Goal: Use online tool/utility: Utilize a website feature to perform a specific function

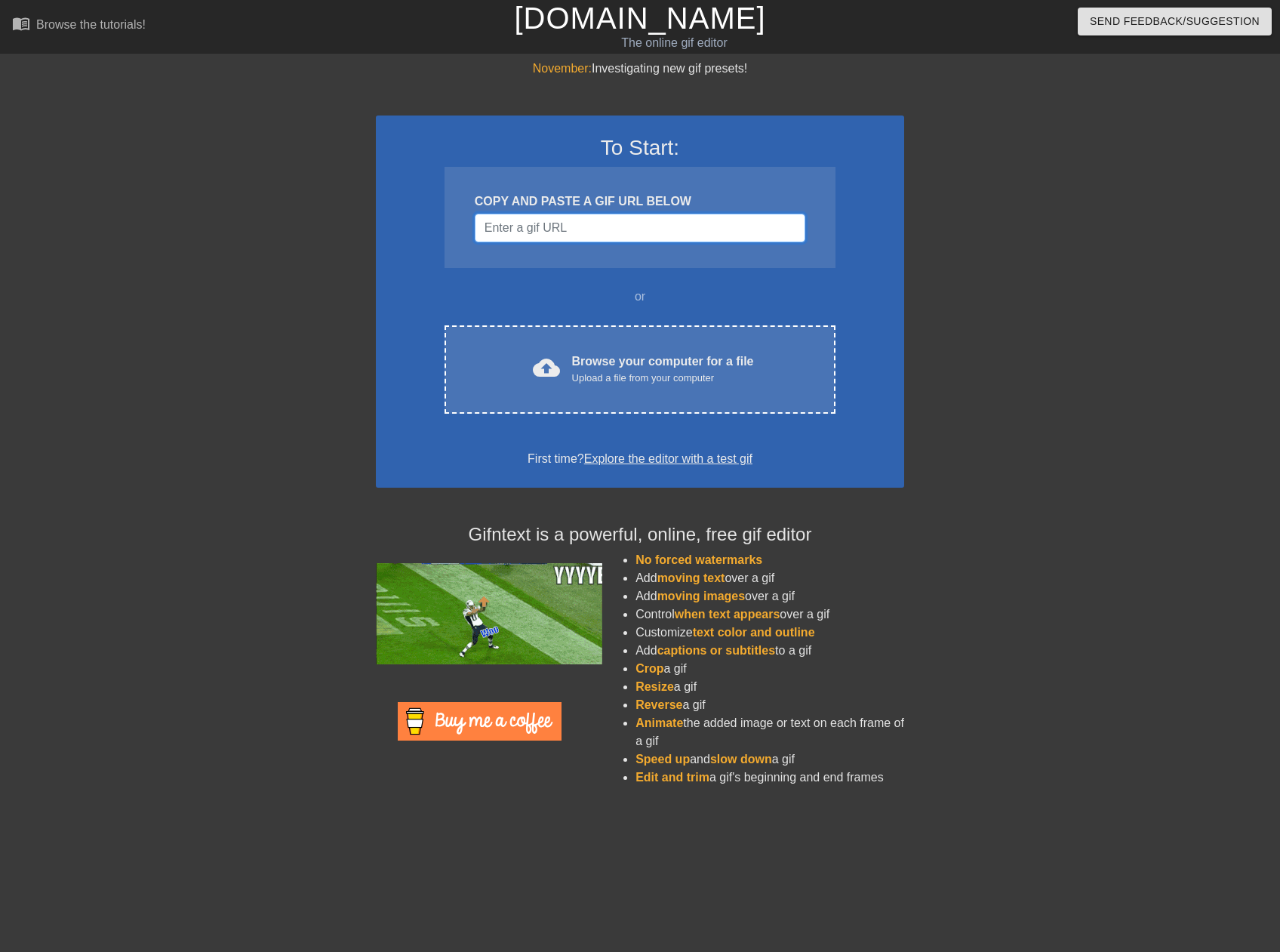
click at [554, 226] on input "Username" at bounding box center [640, 227] width 330 height 29
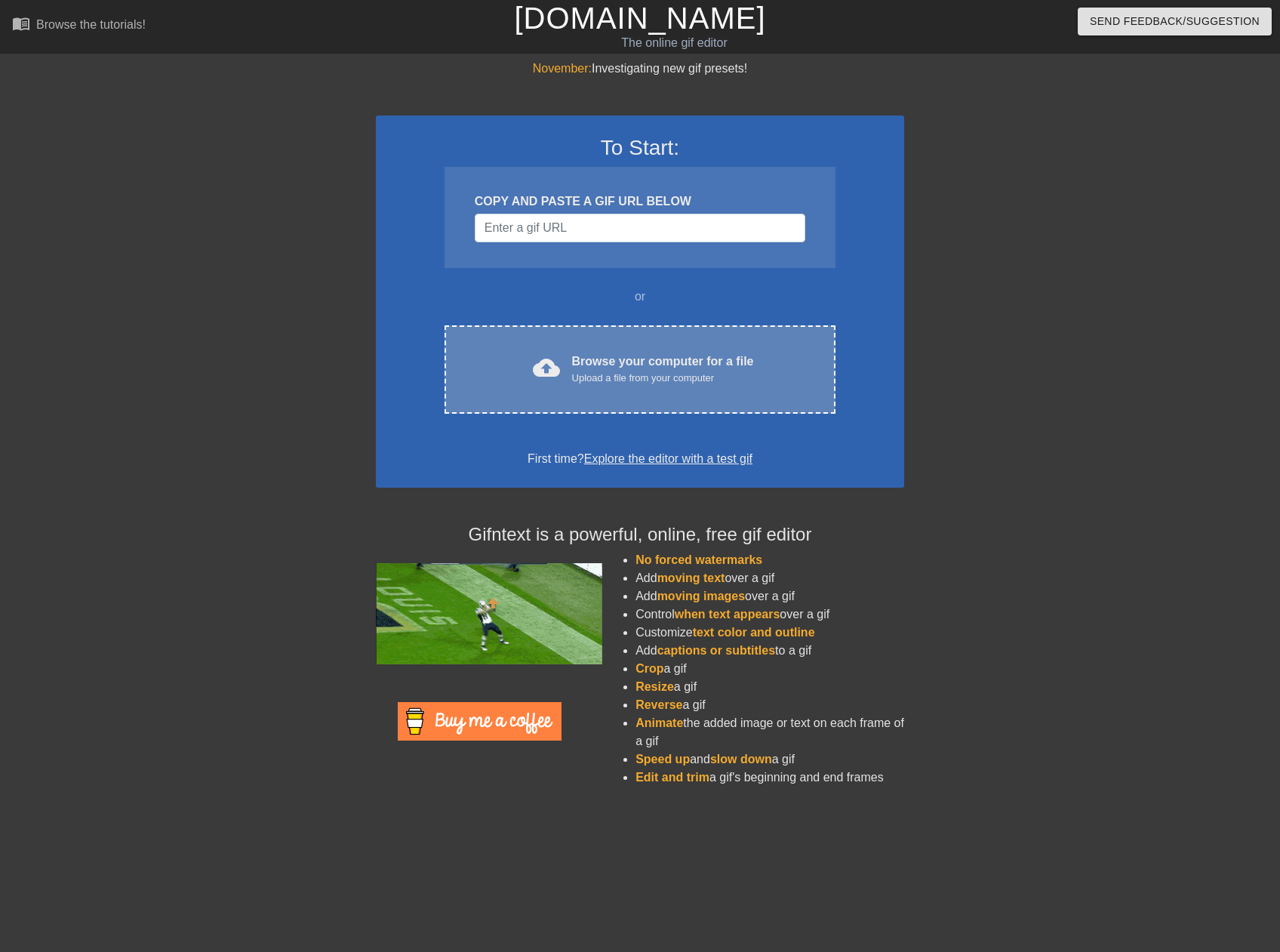
click at [603, 373] on div "Upload a file from your computer" at bounding box center [663, 378] width 182 height 15
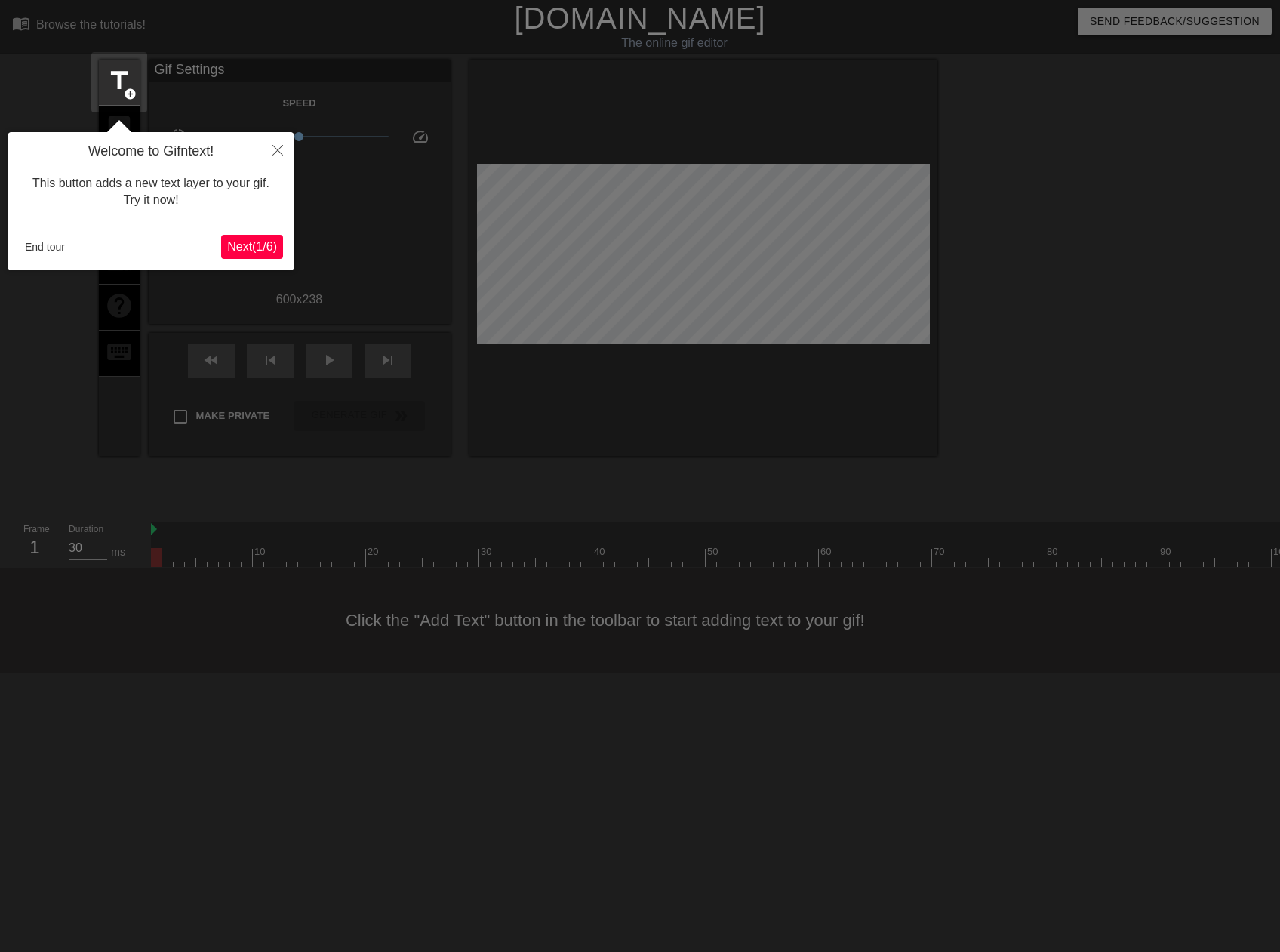
click at [876, 288] on div at bounding box center [640, 476] width 1280 height 952
click at [271, 246] on span "Next ( 1 / 6 )" at bounding box center [252, 247] width 50 height 13
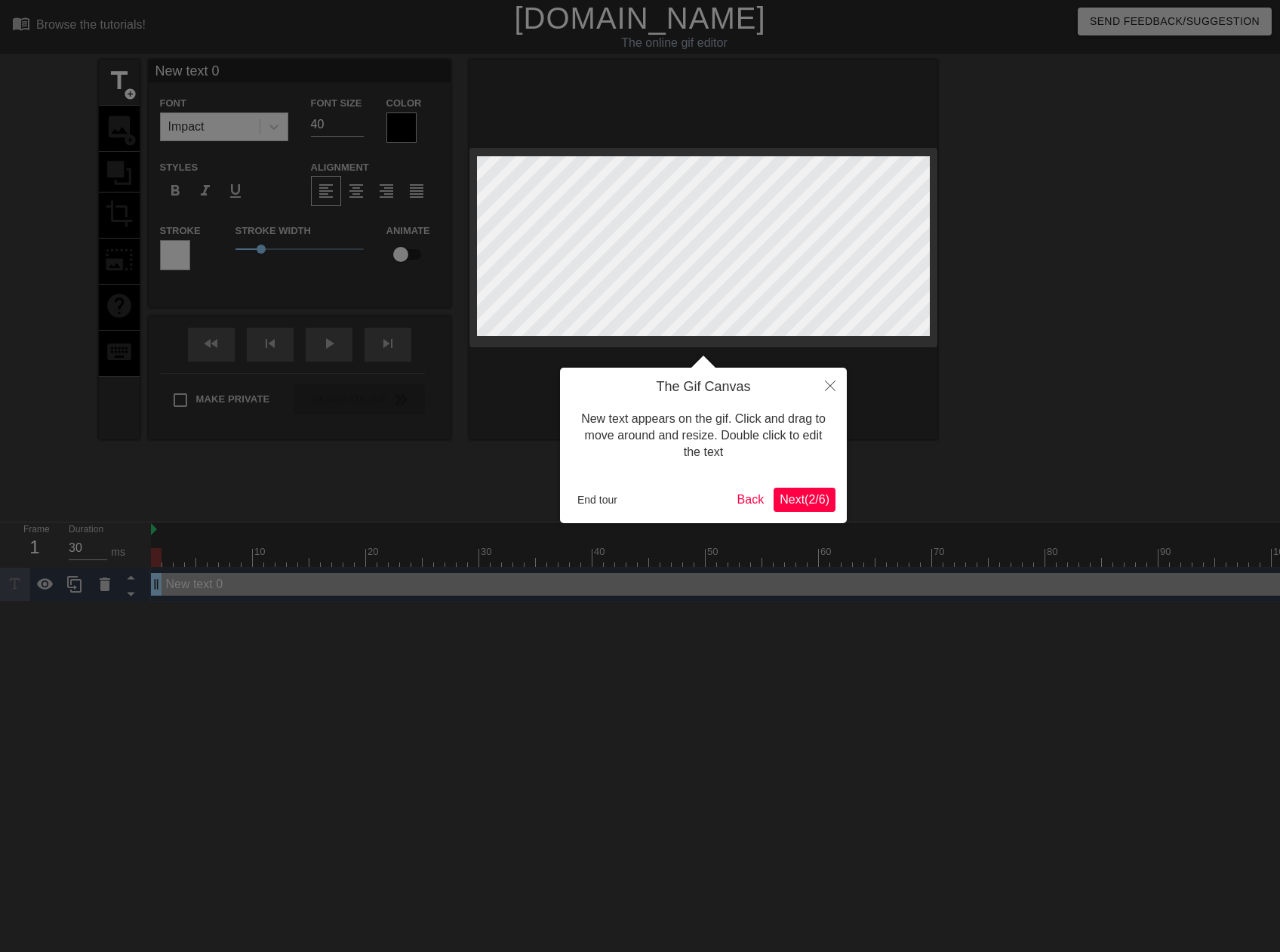
click at [807, 506] on span "Next ( 2 / 6 )" at bounding box center [804, 499] width 50 height 13
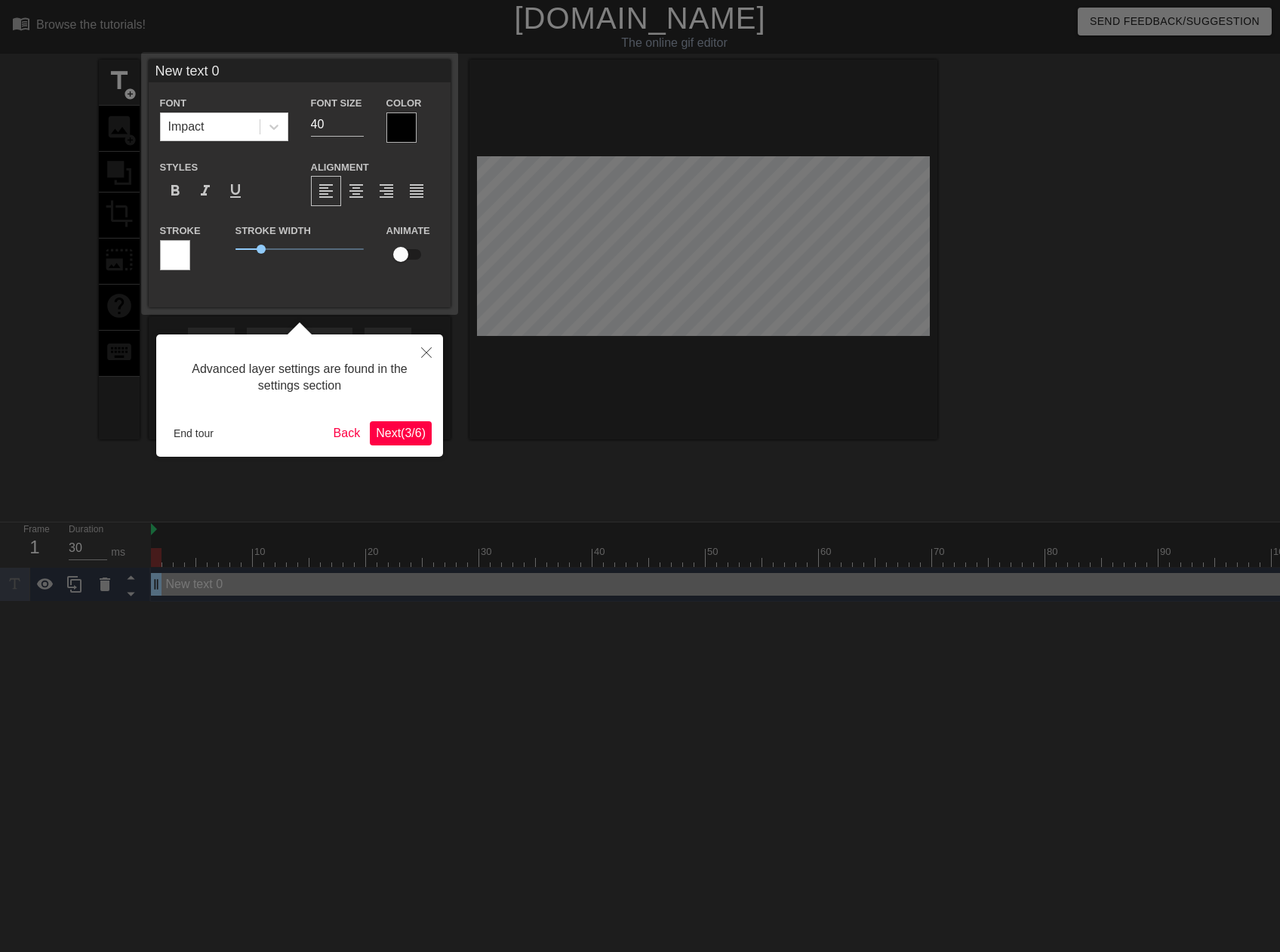
click at [403, 436] on span "Next ( 3 / 6 )" at bounding box center [400, 433] width 50 height 13
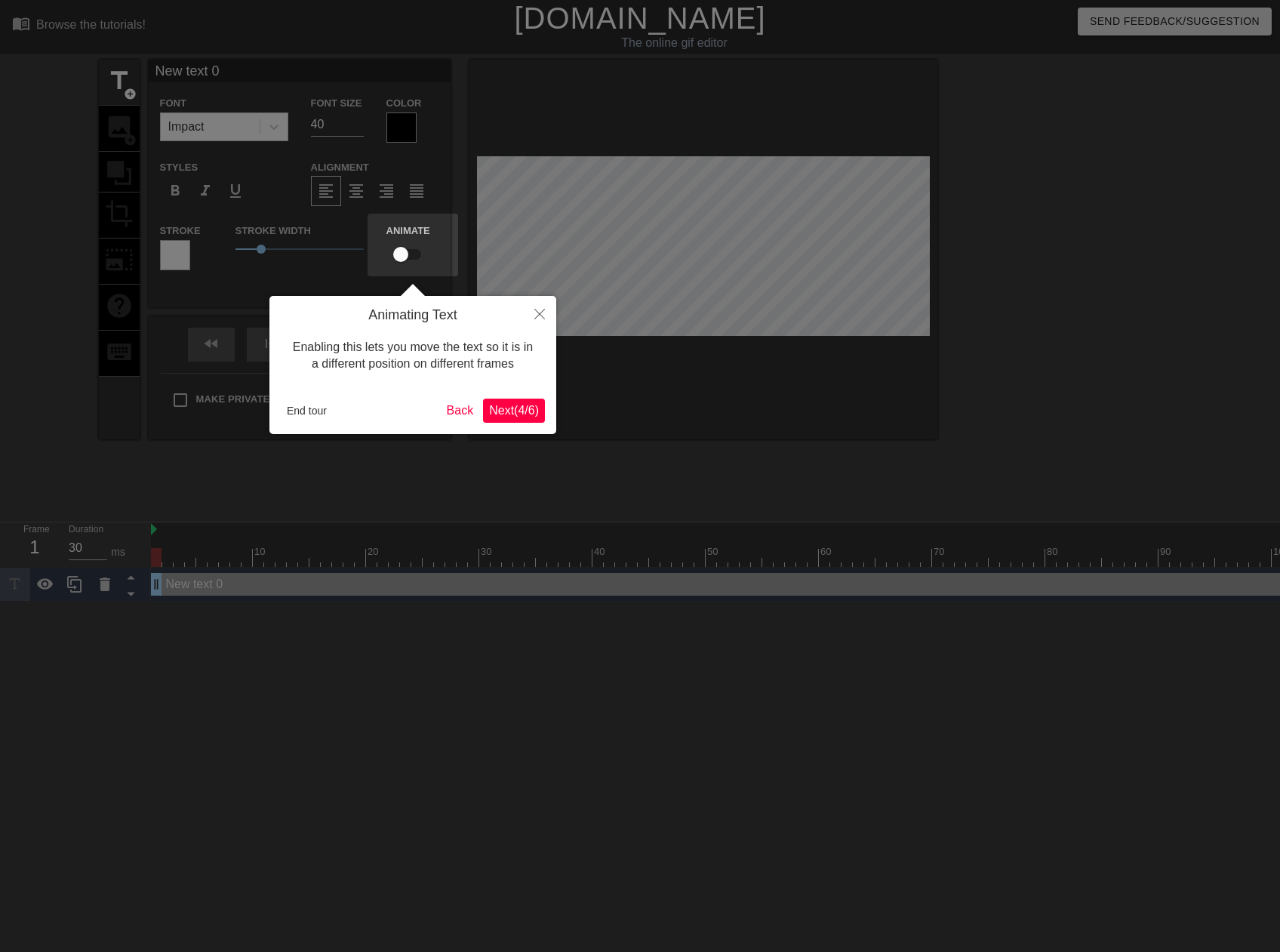
click at [496, 412] on span "Next ( 4 / 6 )" at bounding box center [513, 410] width 50 height 13
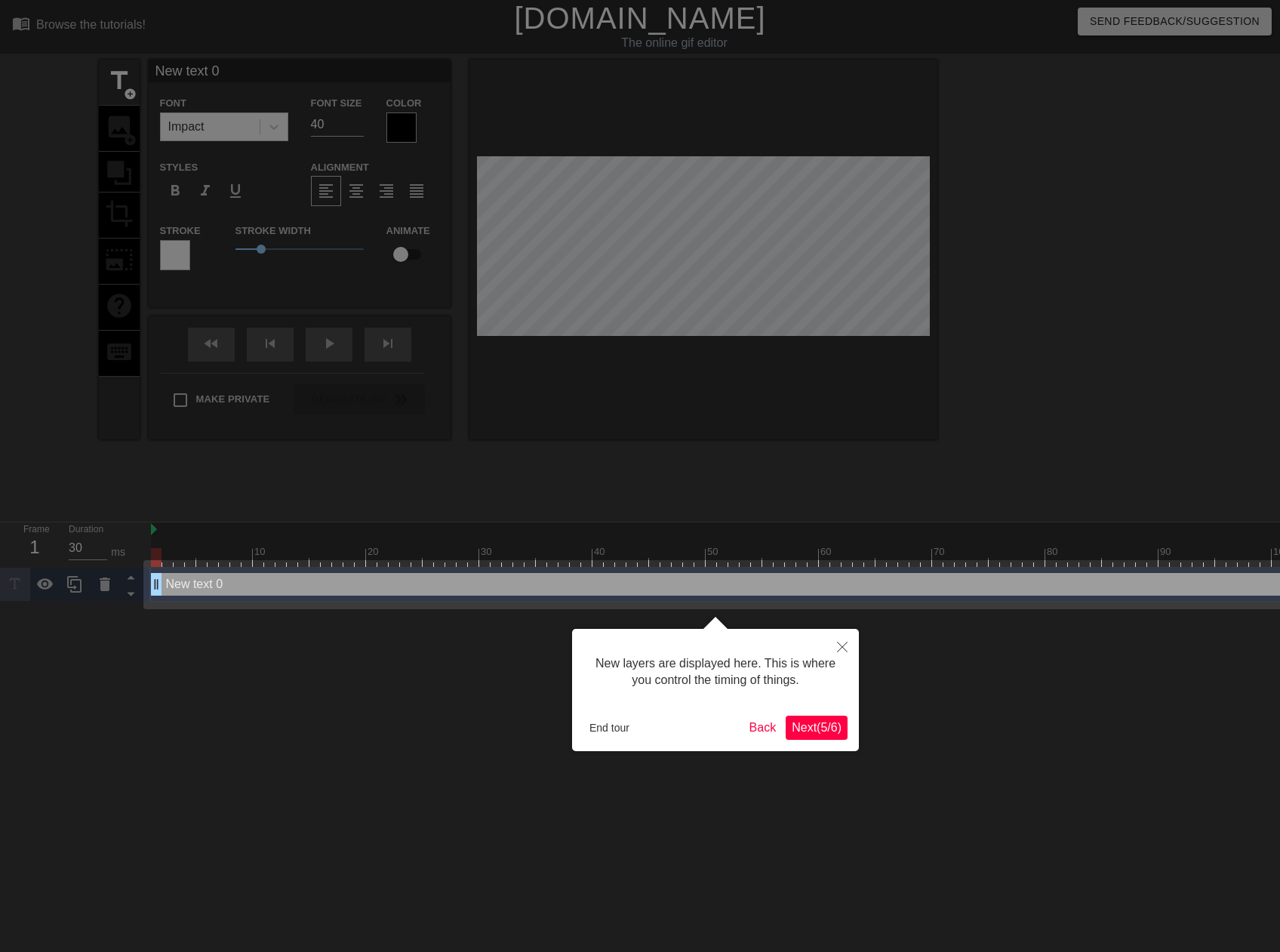
click at [822, 731] on span "Next ( 5 / 6 )" at bounding box center [816, 727] width 50 height 13
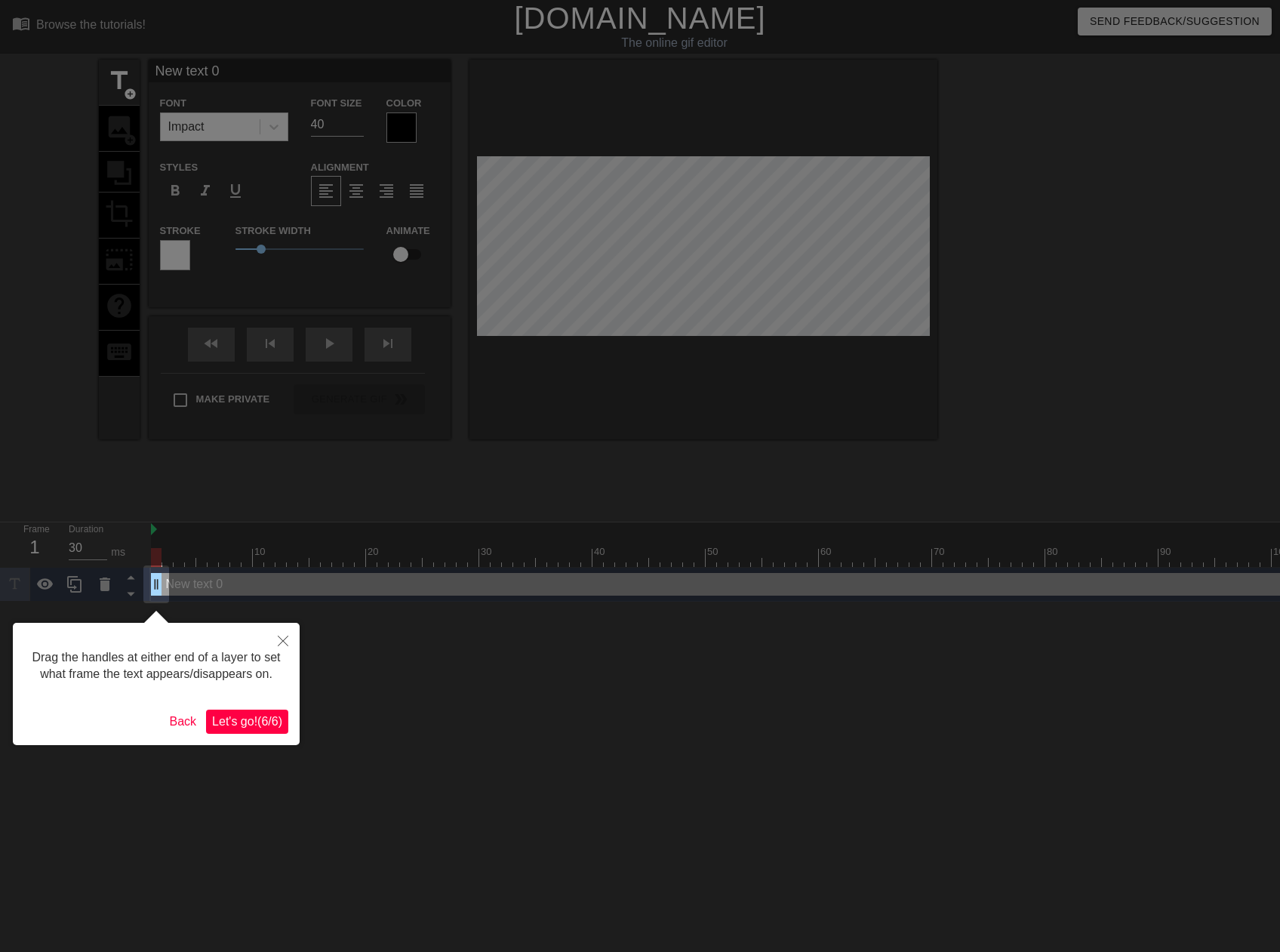
drag, startPoint x: 250, startPoint y: 714, endPoint x: 282, endPoint y: 689, distance: 40.6
click at [251, 715] on span "Let's go! ( 6 / 6 )" at bounding box center [248, 722] width 71 height 13
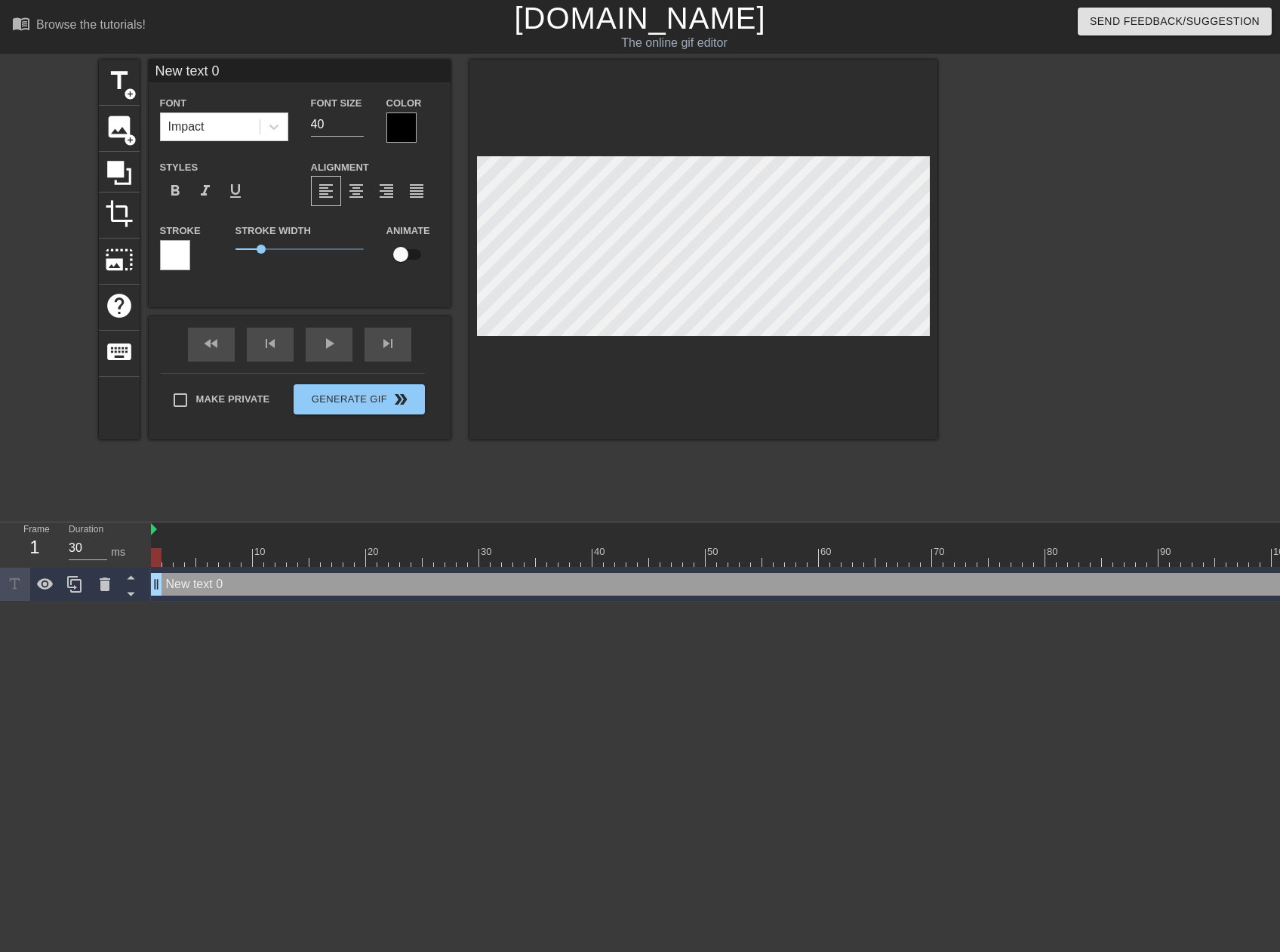
scroll to position [2, 2]
click at [532, 342] on div at bounding box center [703, 249] width 468 height 380
click at [107, 80] on span "title" at bounding box center [119, 80] width 29 height 29
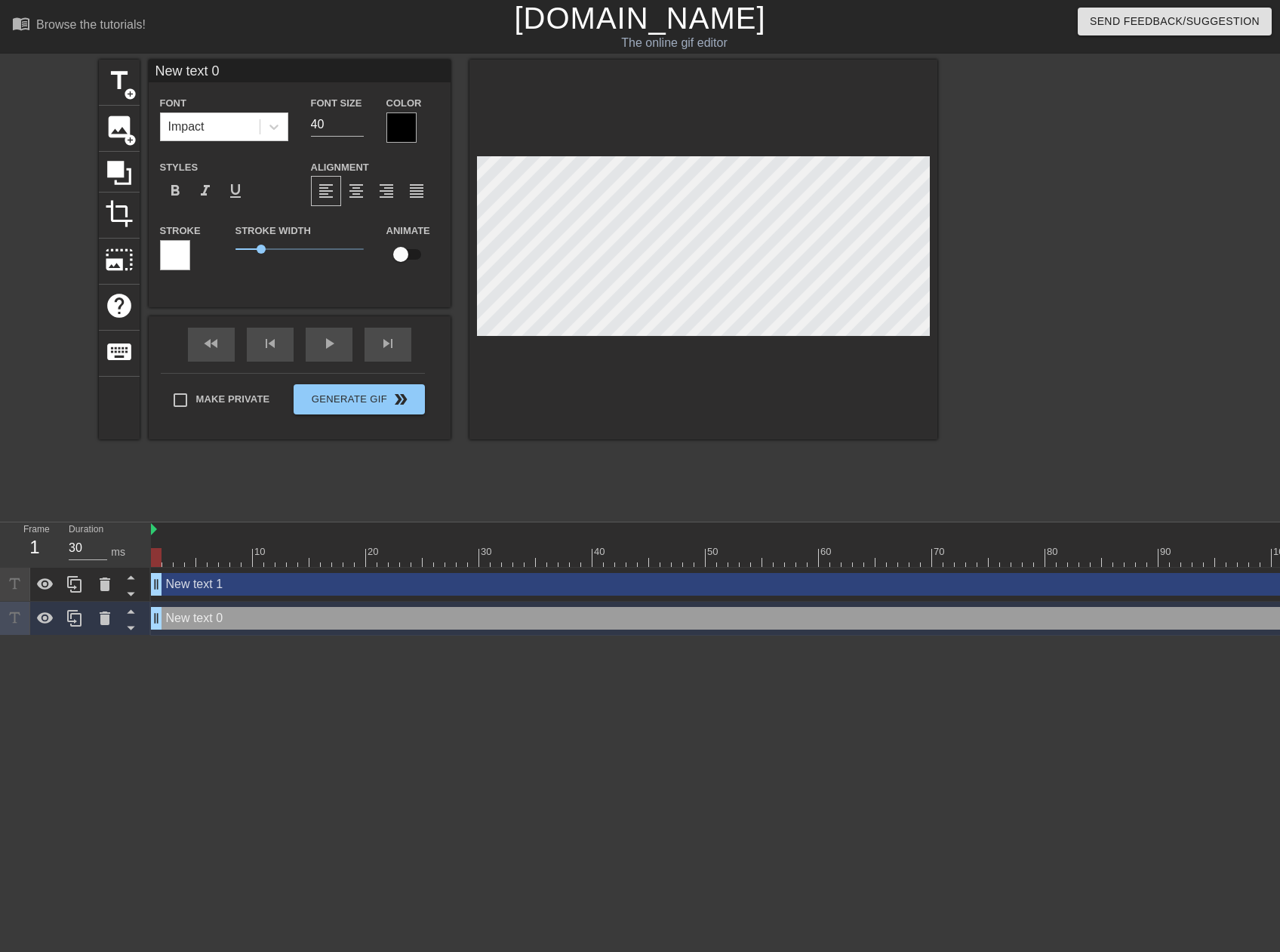
type input "New text 1"
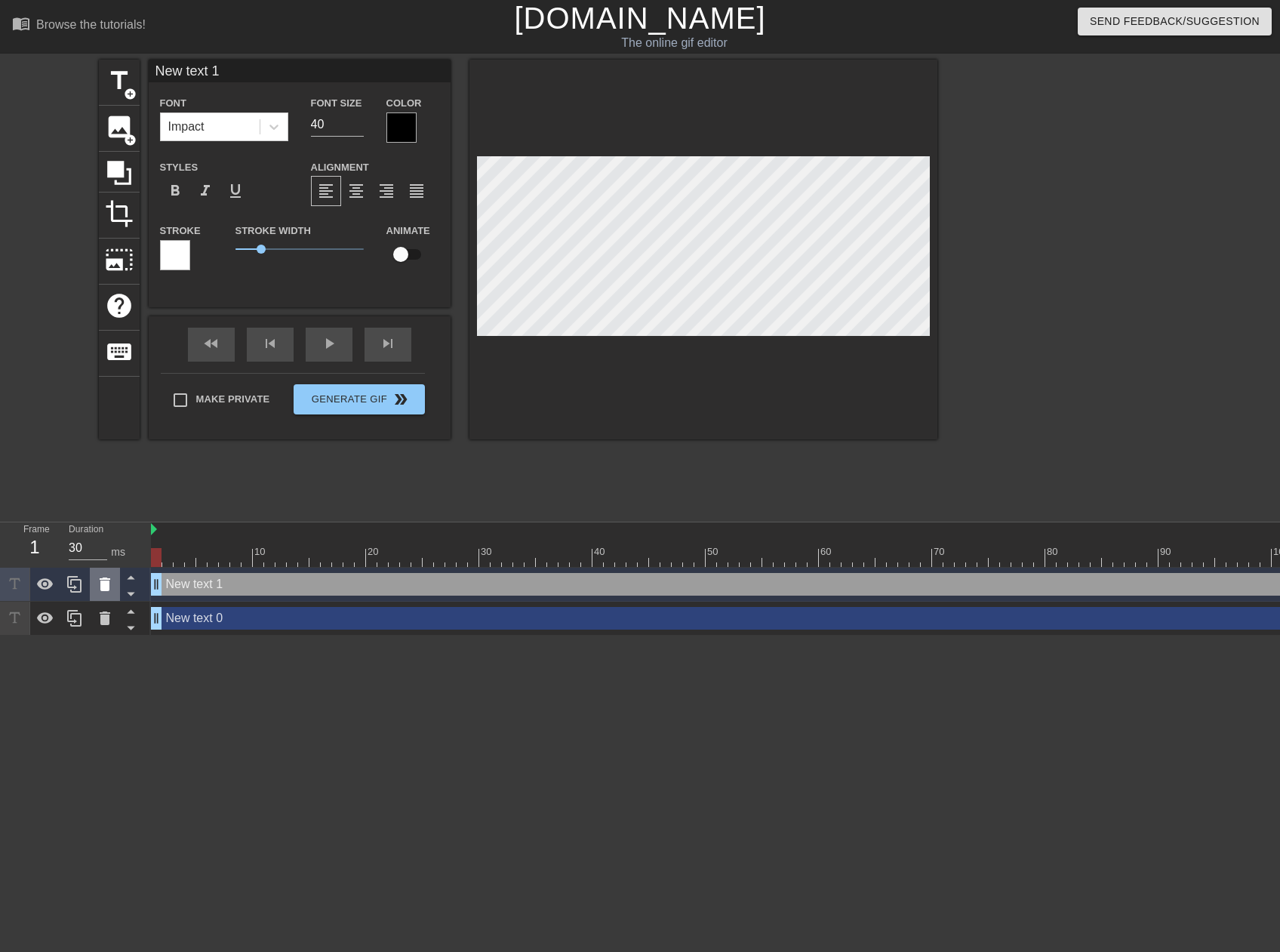
click at [104, 587] on icon at bounding box center [104, 584] width 11 height 14
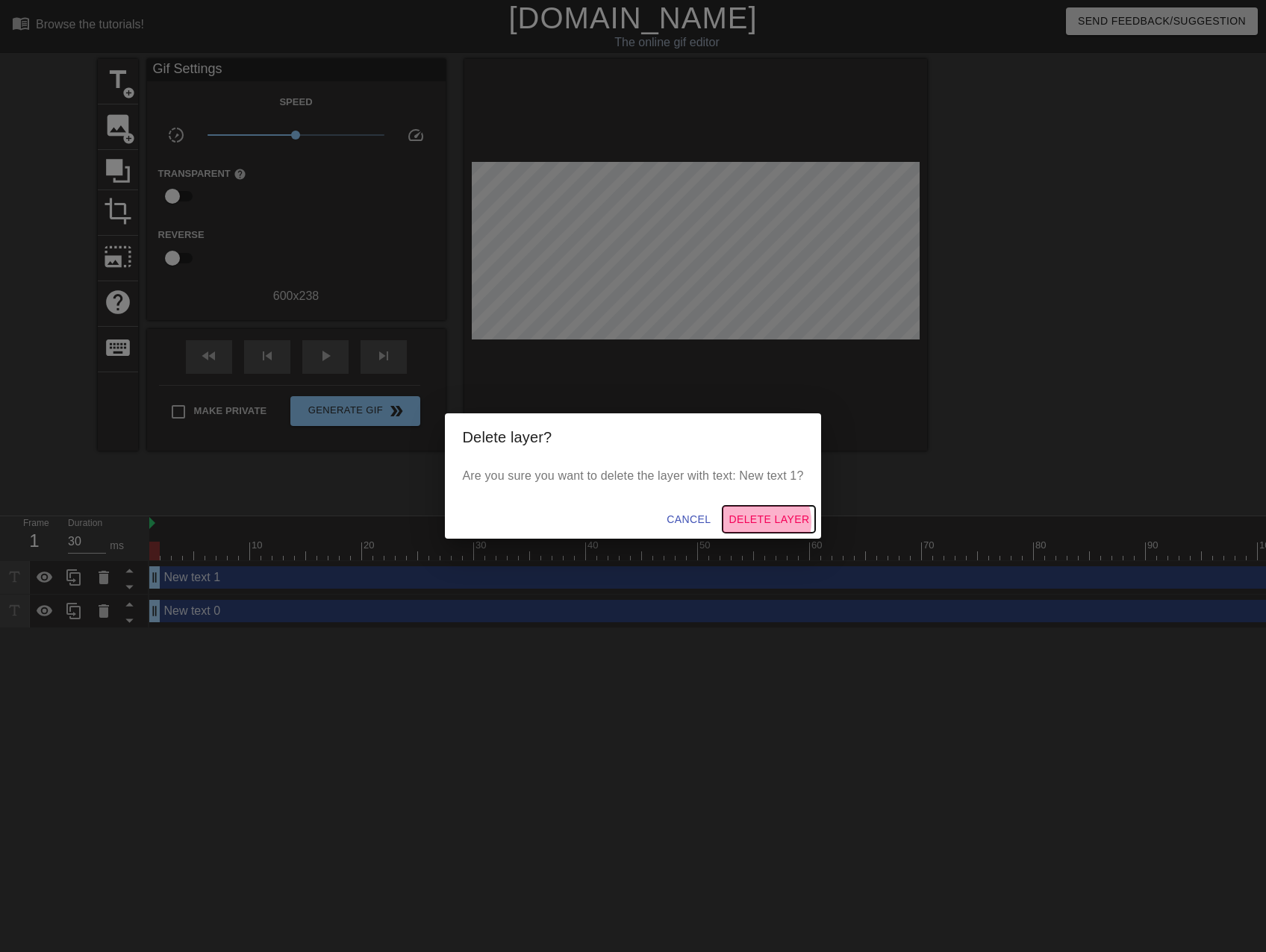
click at [759, 522] on span "Delete Layer" at bounding box center [768, 520] width 80 height 19
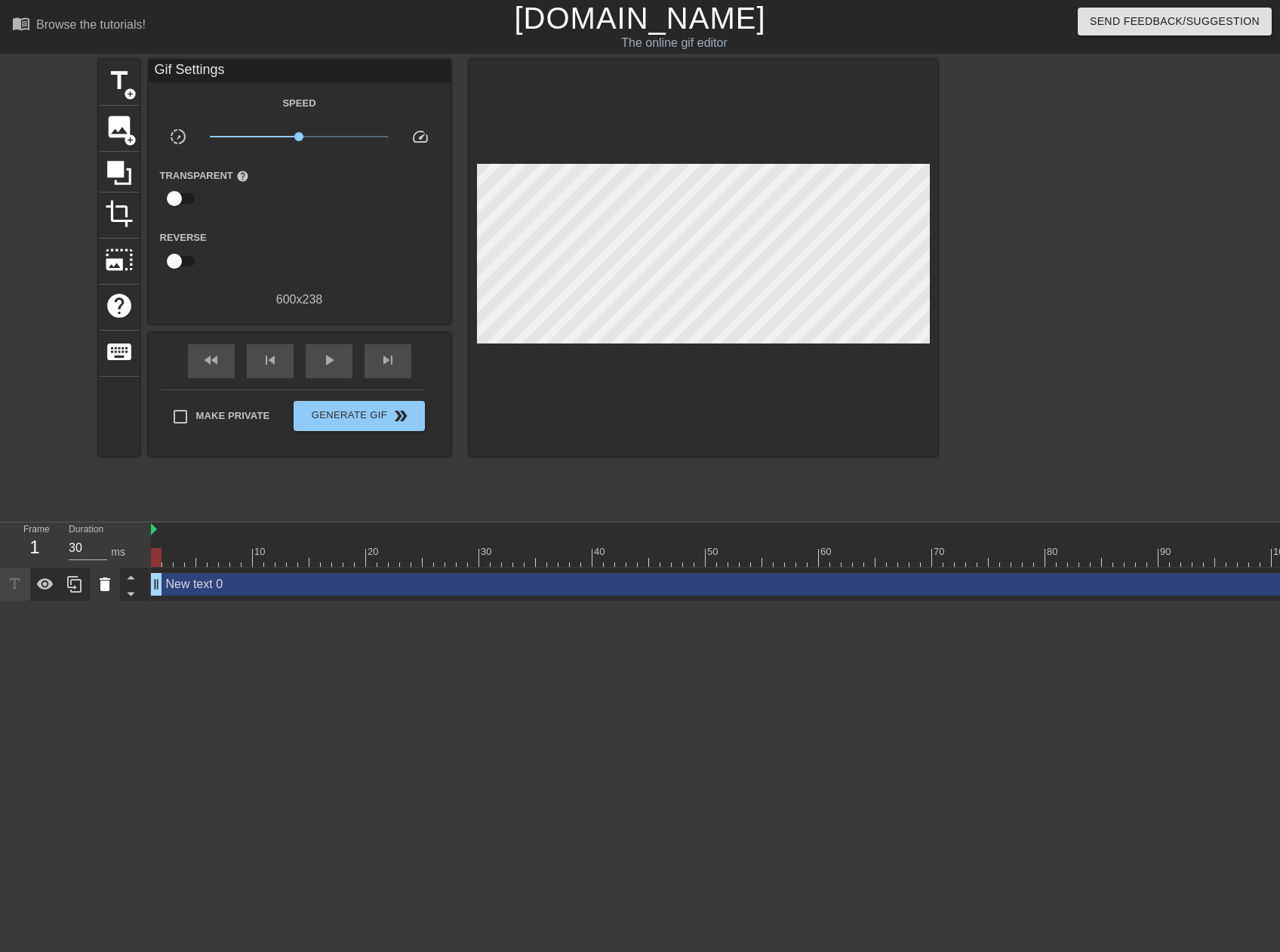
click at [103, 586] on icon at bounding box center [104, 584] width 11 height 14
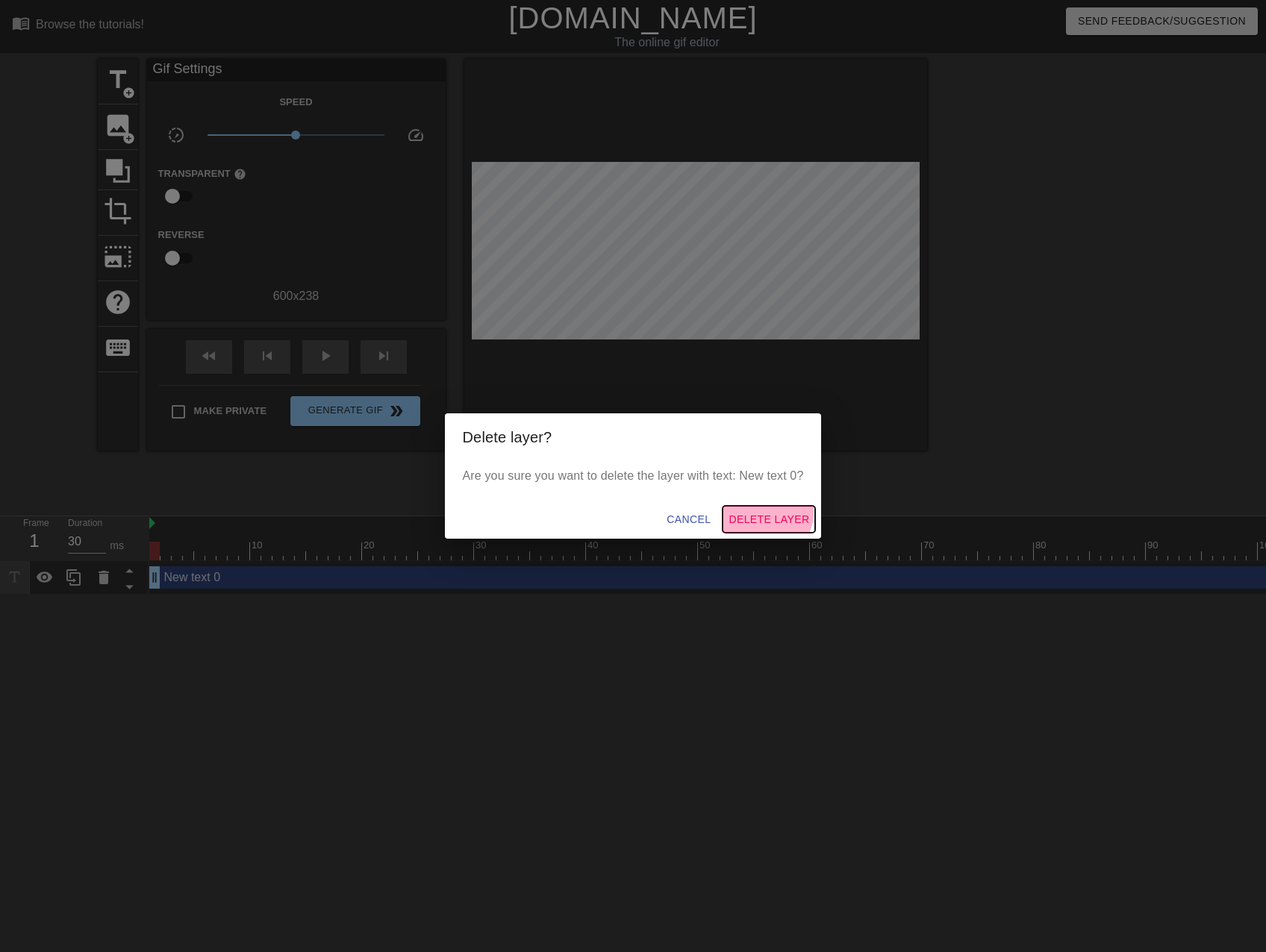
click at [770, 513] on span "Delete Layer" at bounding box center [768, 520] width 80 height 19
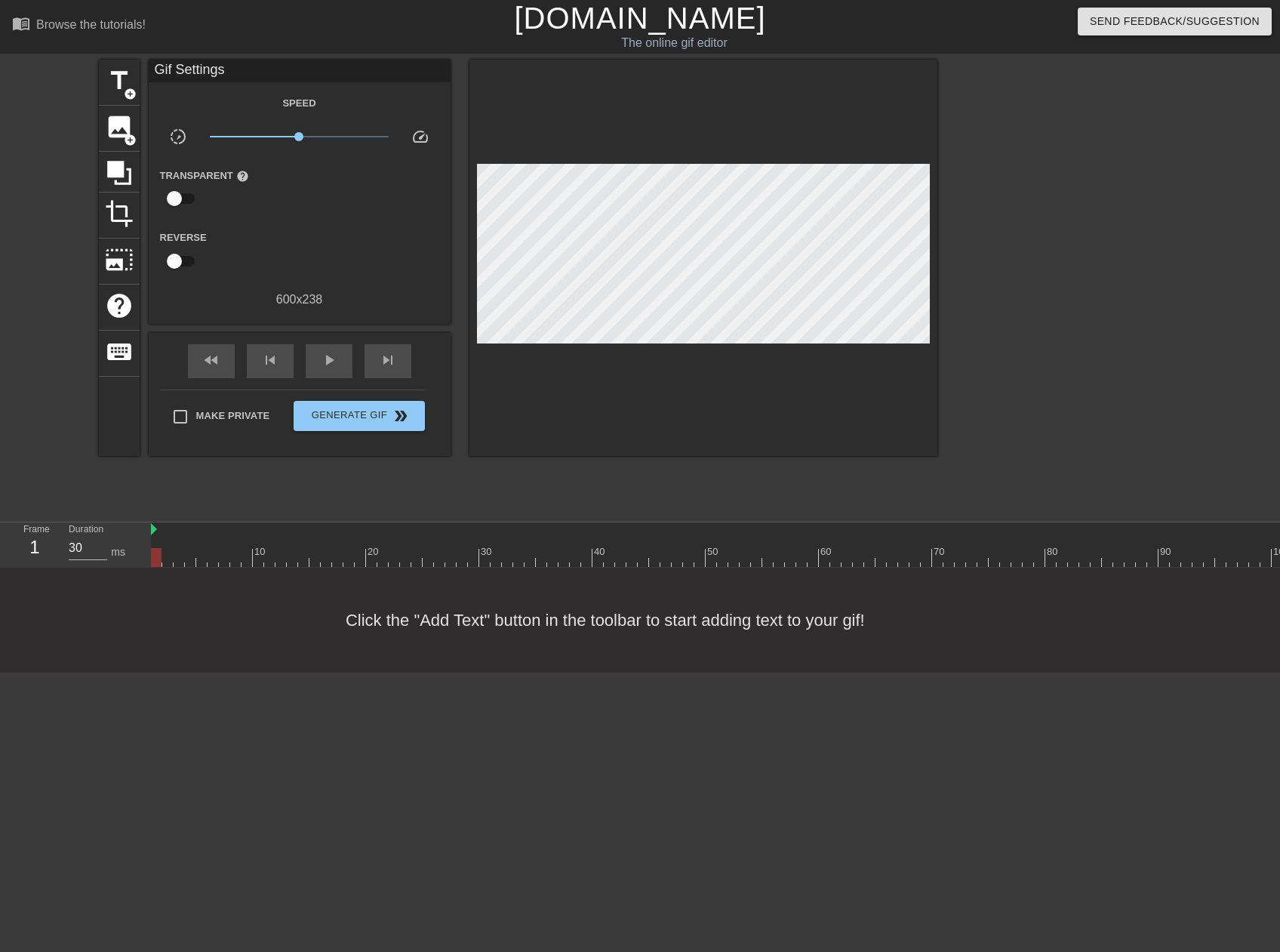
click at [148, 526] on div at bounding box center [150, 530] width 7 height 15
click at [631, 556] on div at bounding box center [1000, 557] width 1698 height 19
click at [408, 566] on div at bounding box center [1000, 557] width 1698 height 19
drag, startPoint x: 289, startPoint y: 562, endPoint x: 134, endPoint y: 581, distance: 156.2
click at [134, 581] on div "menu_book Browse the tutorials! [DOMAIN_NAME] The online gif editor Send Feedba…" at bounding box center [640, 336] width 1280 height 672
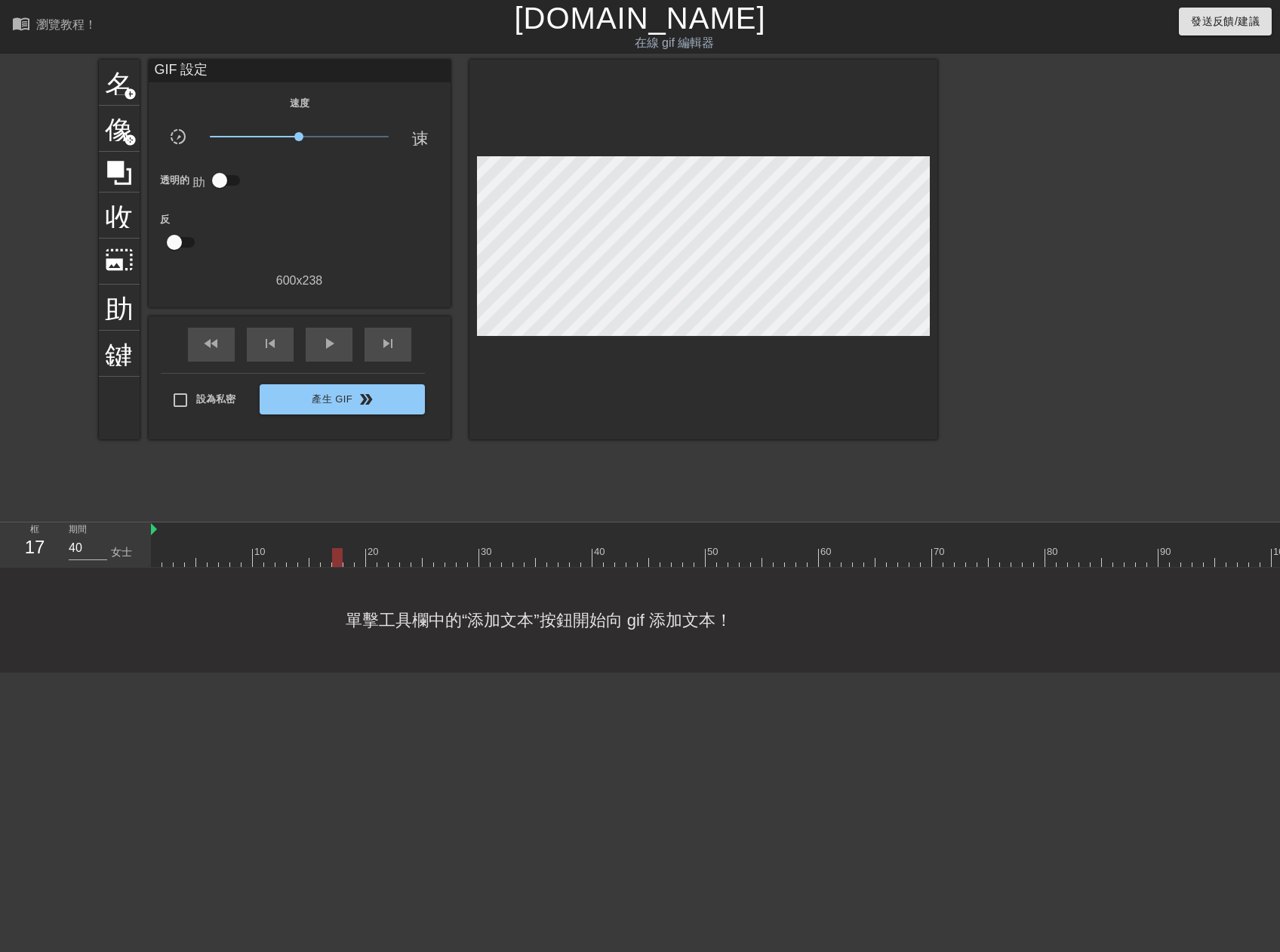
drag, startPoint x: 340, startPoint y: 539, endPoint x: 211, endPoint y: 540, distance: 129.0
click at [338, 539] on div at bounding box center [338, 546] width 11 height 19
drag, startPoint x: 268, startPoint y: 554, endPoint x: 158, endPoint y: 558, distance: 110.1
click at [10, 574] on div "menu_book 瀏覽教程！ [DOMAIN_NAME] 在線 gif 編輯器 發送反饋/建議 名 add_circle 像 add_circle 收成 p…" at bounding box center [640, 336] width 1280 height 672
click at [117, 80] on span "名" at bounding box center [119, 80] width 29 height 29
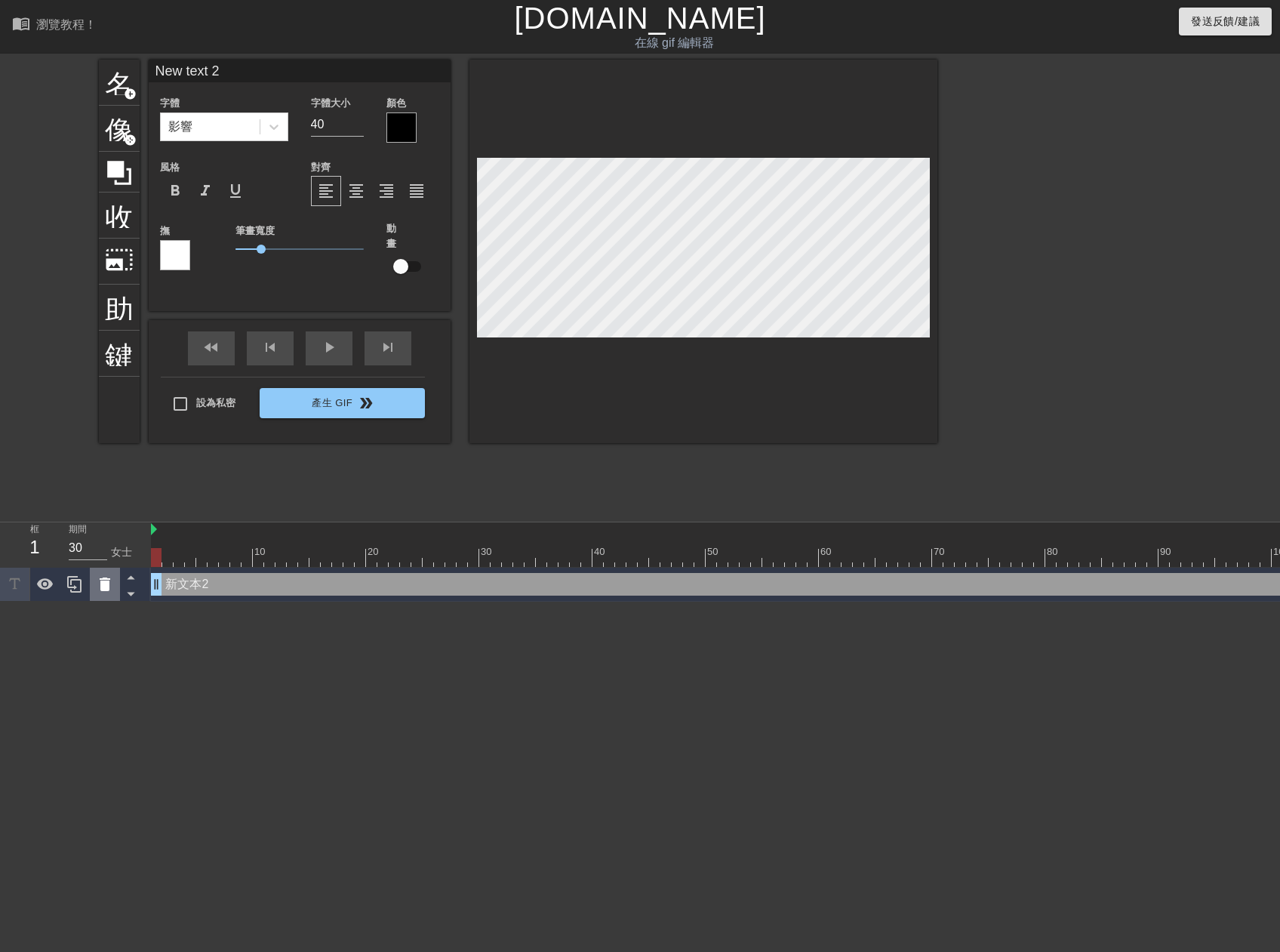
click at [103, 586] on icon at bounding box center [104, 584] width 11 height 14
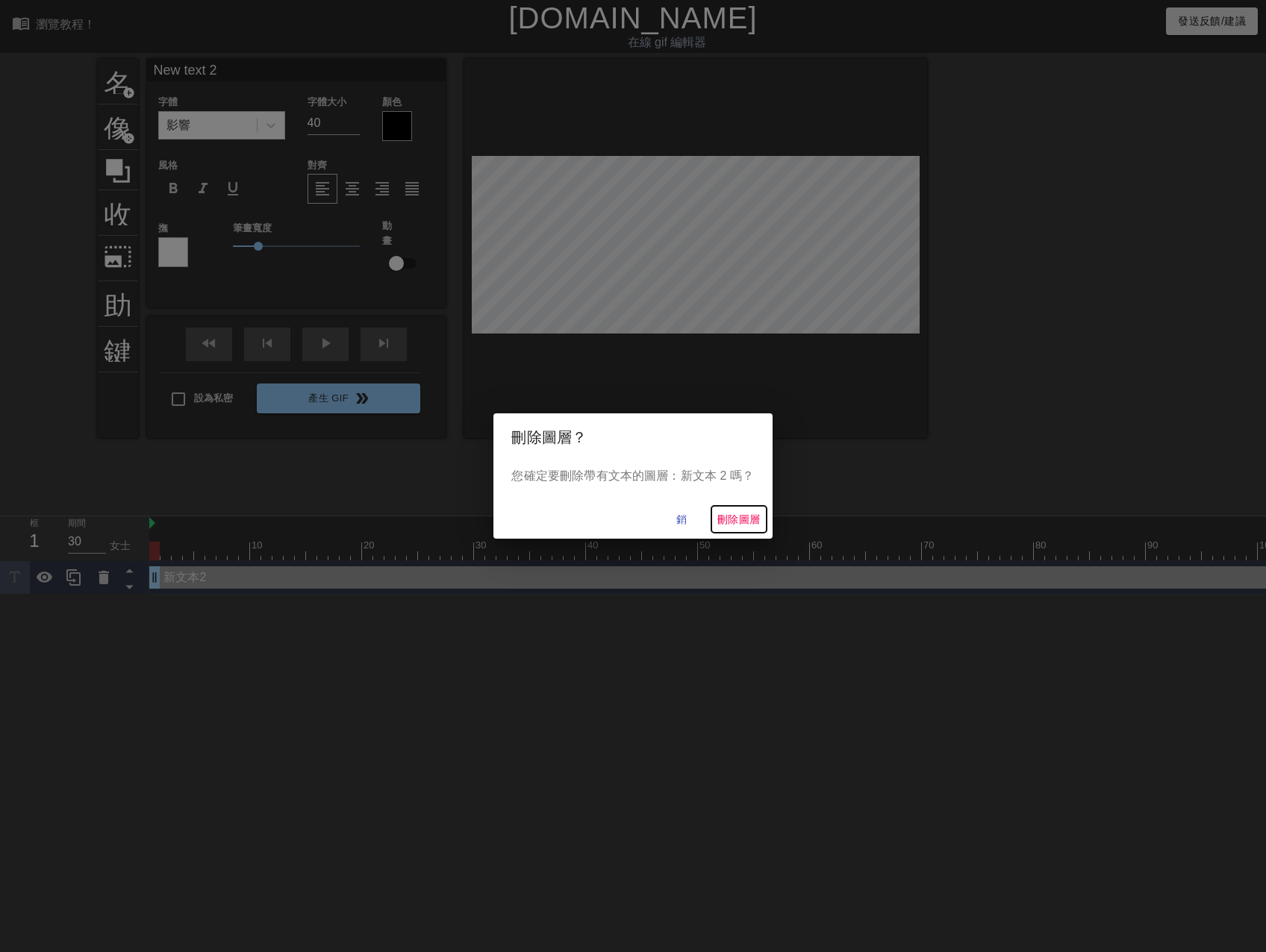
drag, startPoint x: 725, startPoint y: 517, endPoint x: 654, endPoint y: 506, distance: 71.8
click at [722, 517] on span "刪除圖層" at bounding box center [738, 520] width 43 height 19
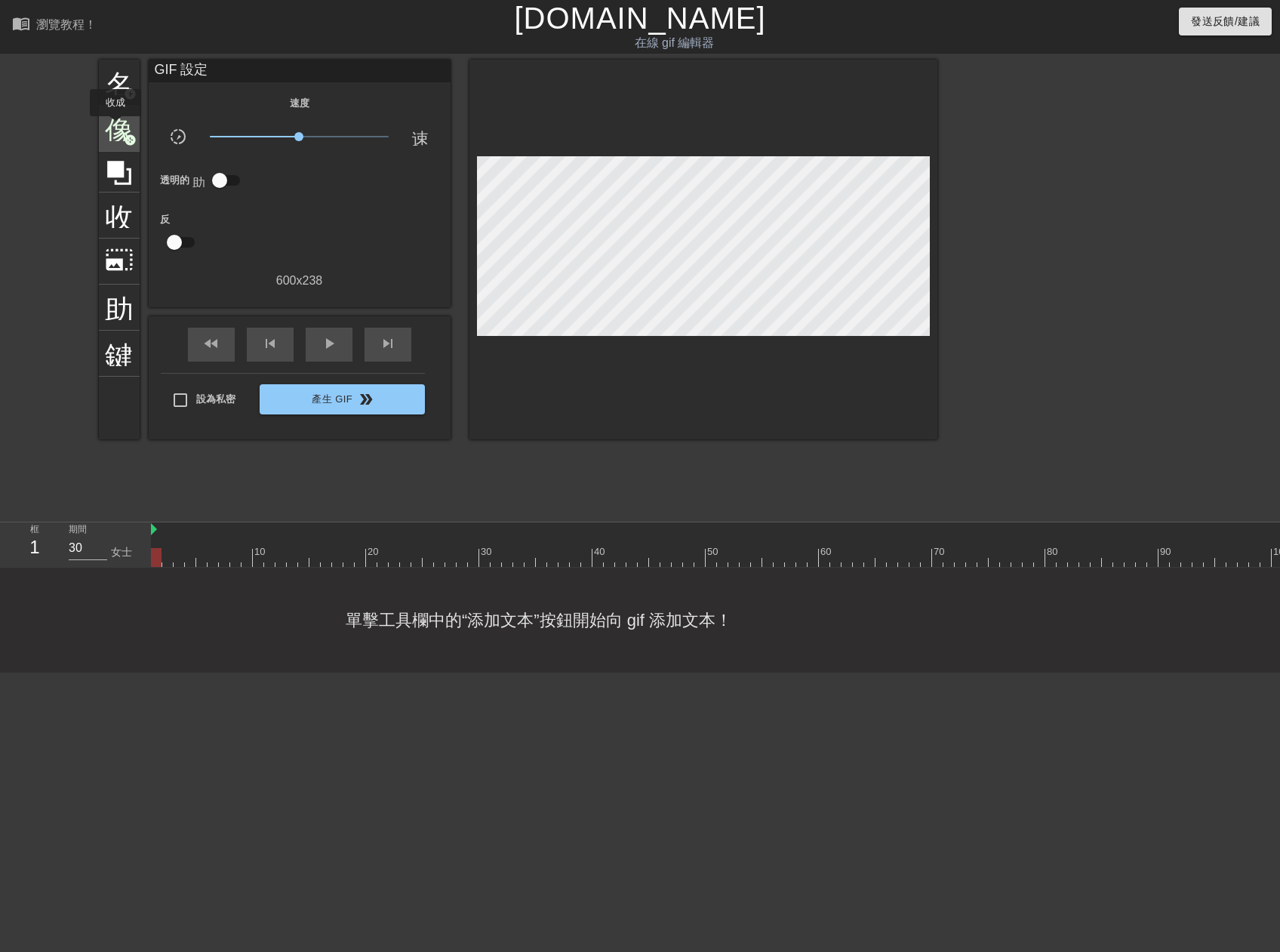
click at [116, 127] on span "像" at bounding box center [119, 126] width 29 height 29
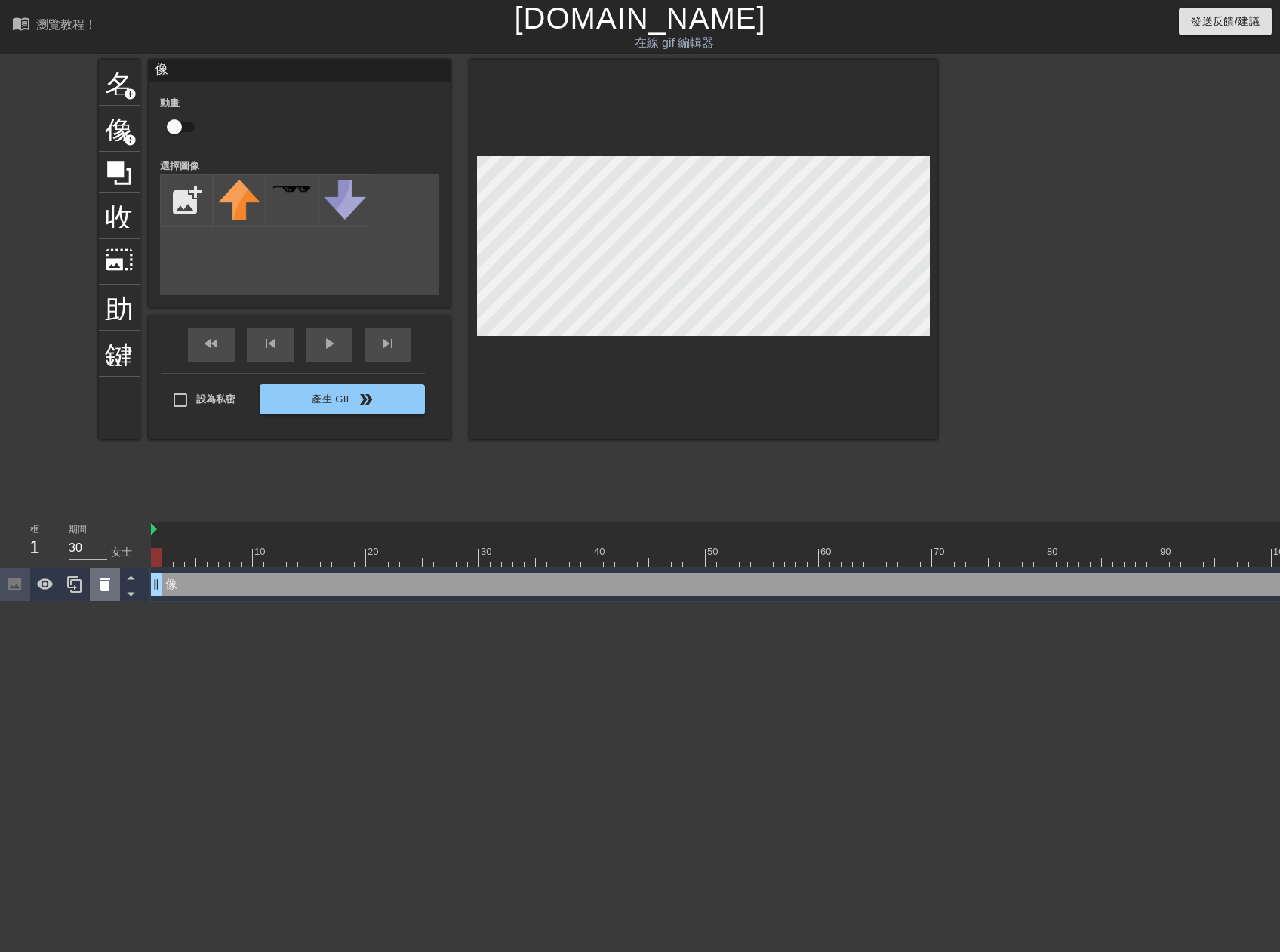
click at [99, 581] on icon at bounding box center [105, 584] width 18 height 18
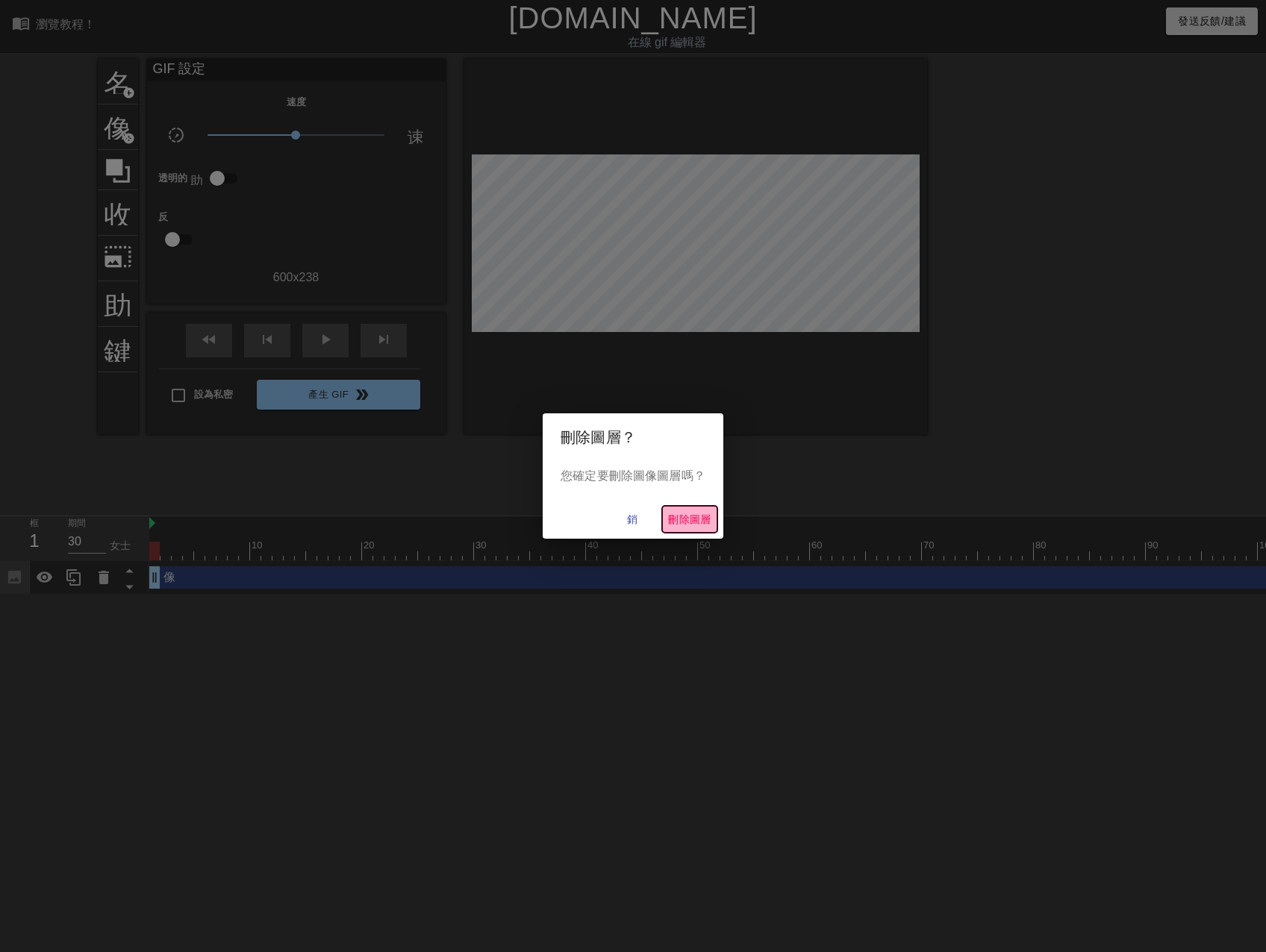
click at [690, 517] on span "刪除圖層" at bounding box center [689, 520] width 43 height 19
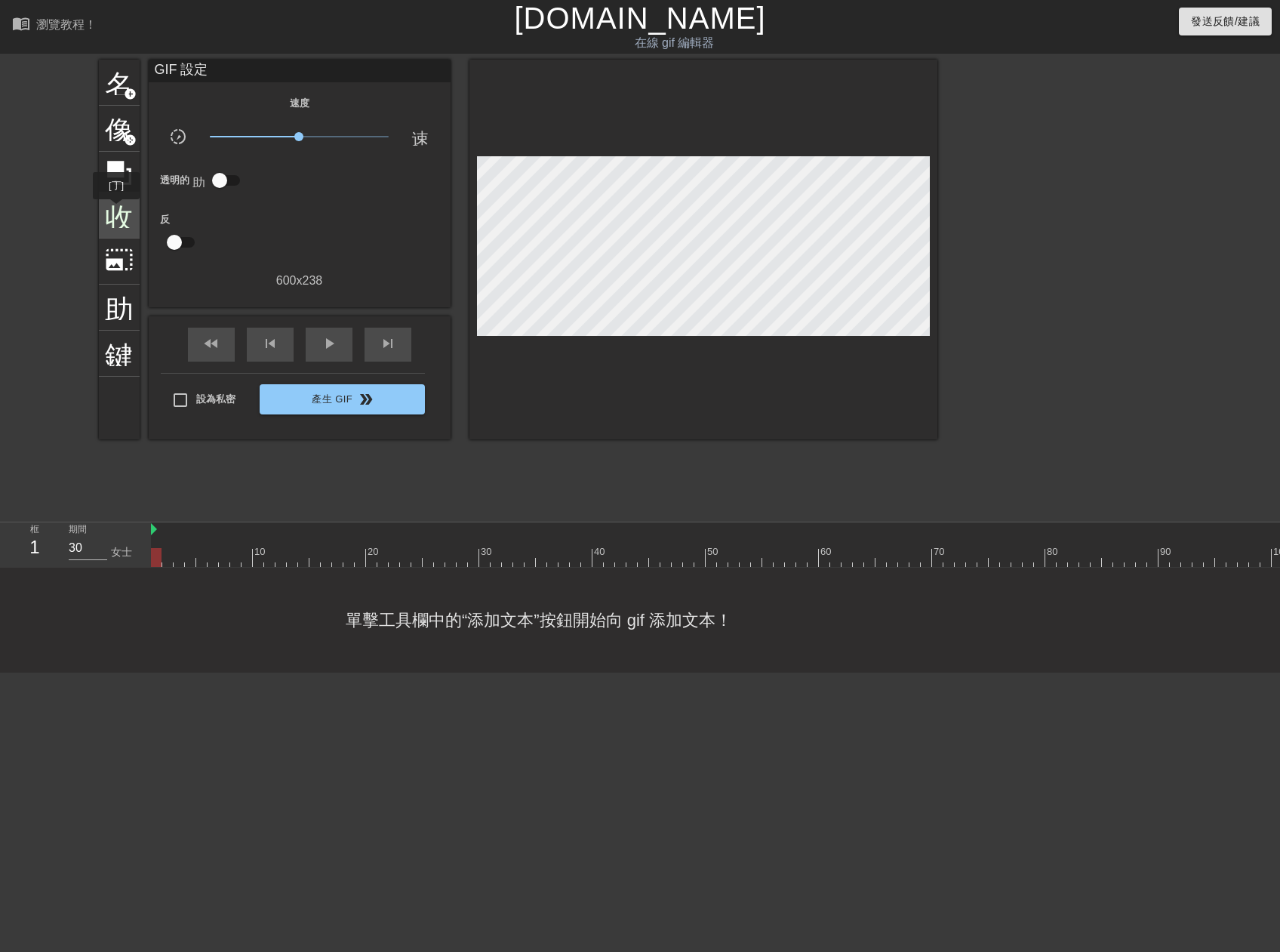
click at [116, 210] on span "收成" at bounding box center [119, 213] width 29 height 29
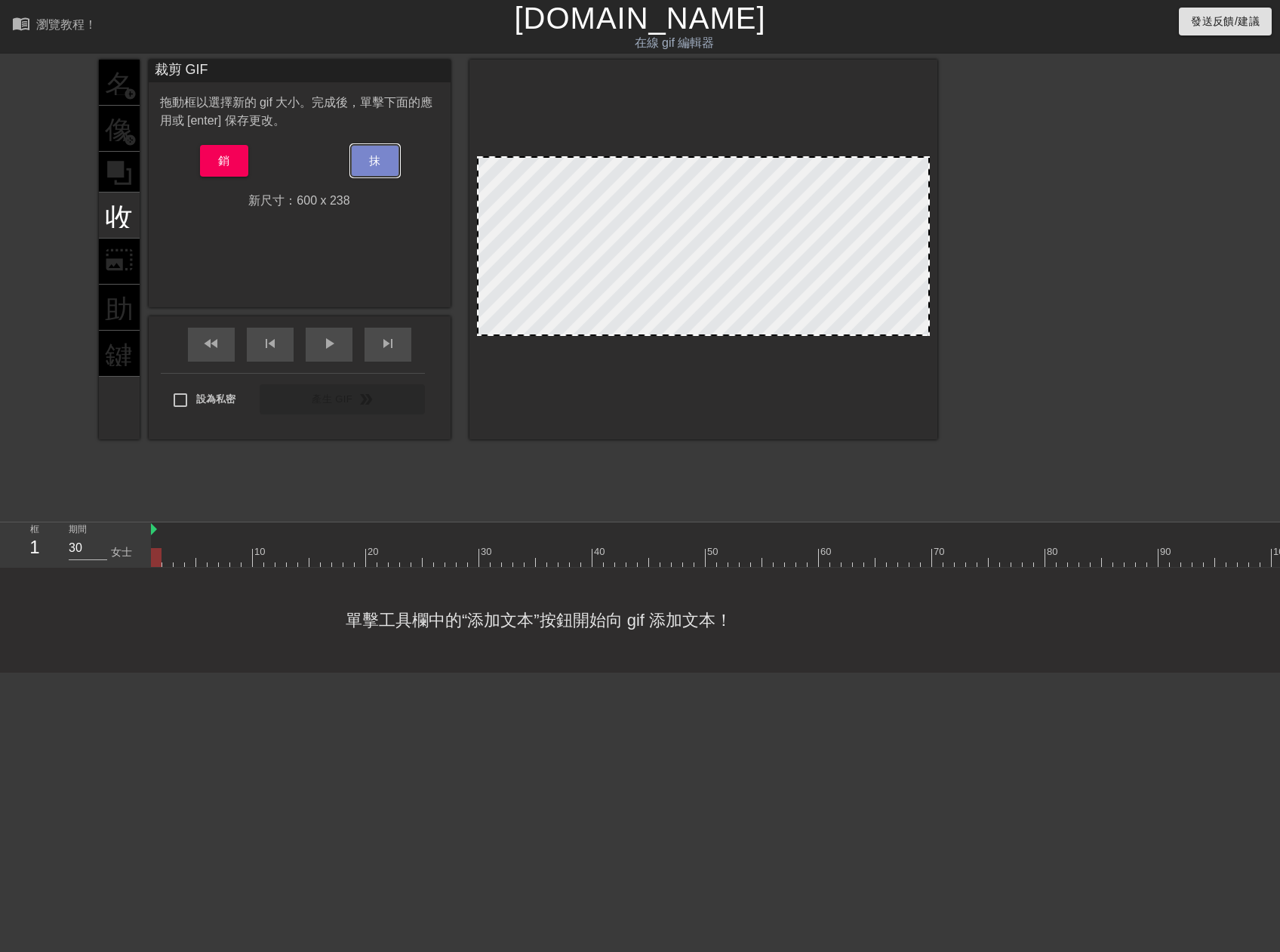
click at [380, 166] on span "抹" at bounding box center [375, 161] width 12 height 20
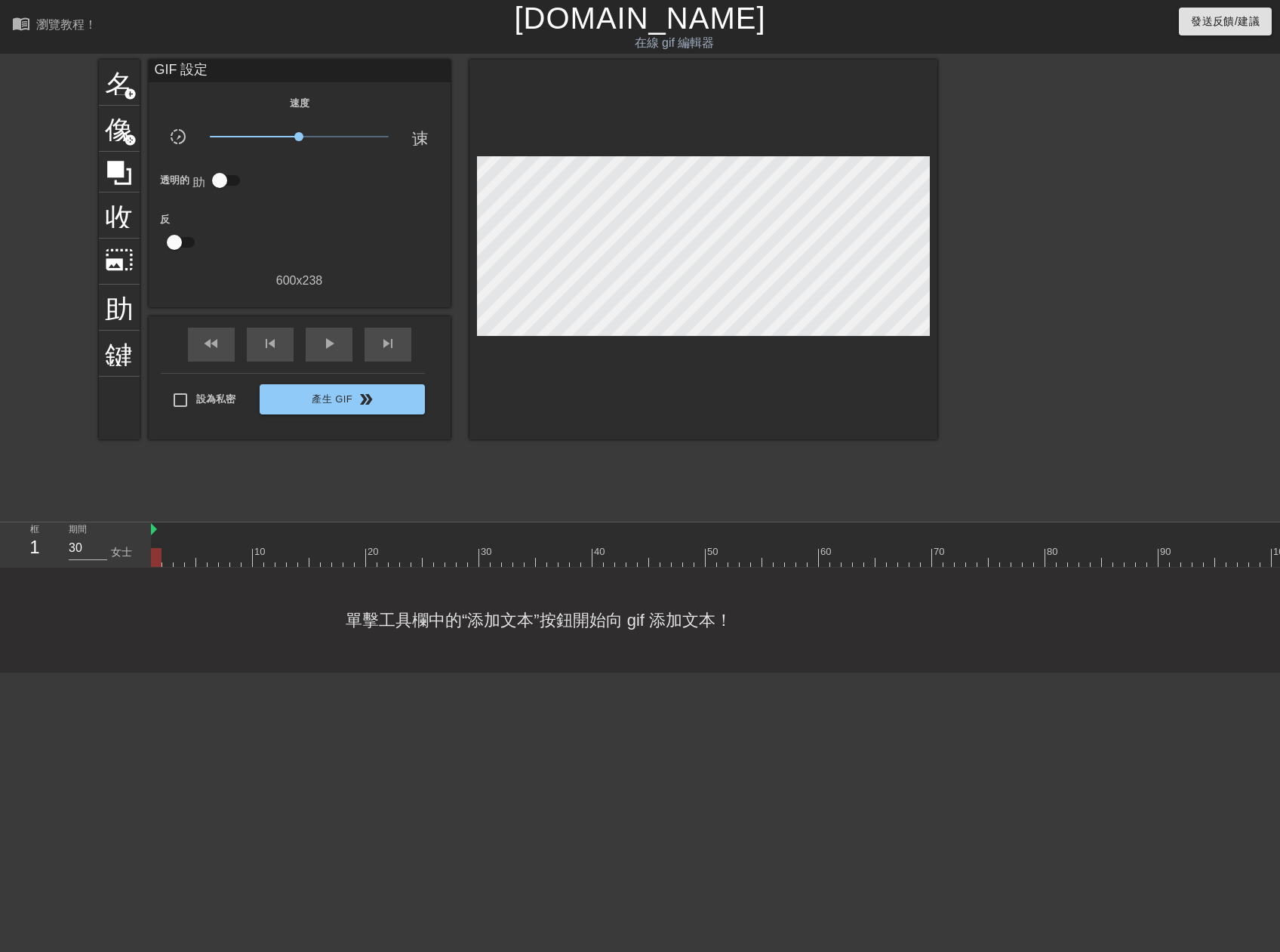
drag, startPoint x: 153, startPoint y: 531, endPoint x: 166, endPoint y: 561, distance: 32.7
click at [102, 563] on div "框 1 期間 30 女士 10 20 30 40 50 60 70 80 90 100 110 120 130 140 150" at bounding box center [640, 544] width 1280 height 45
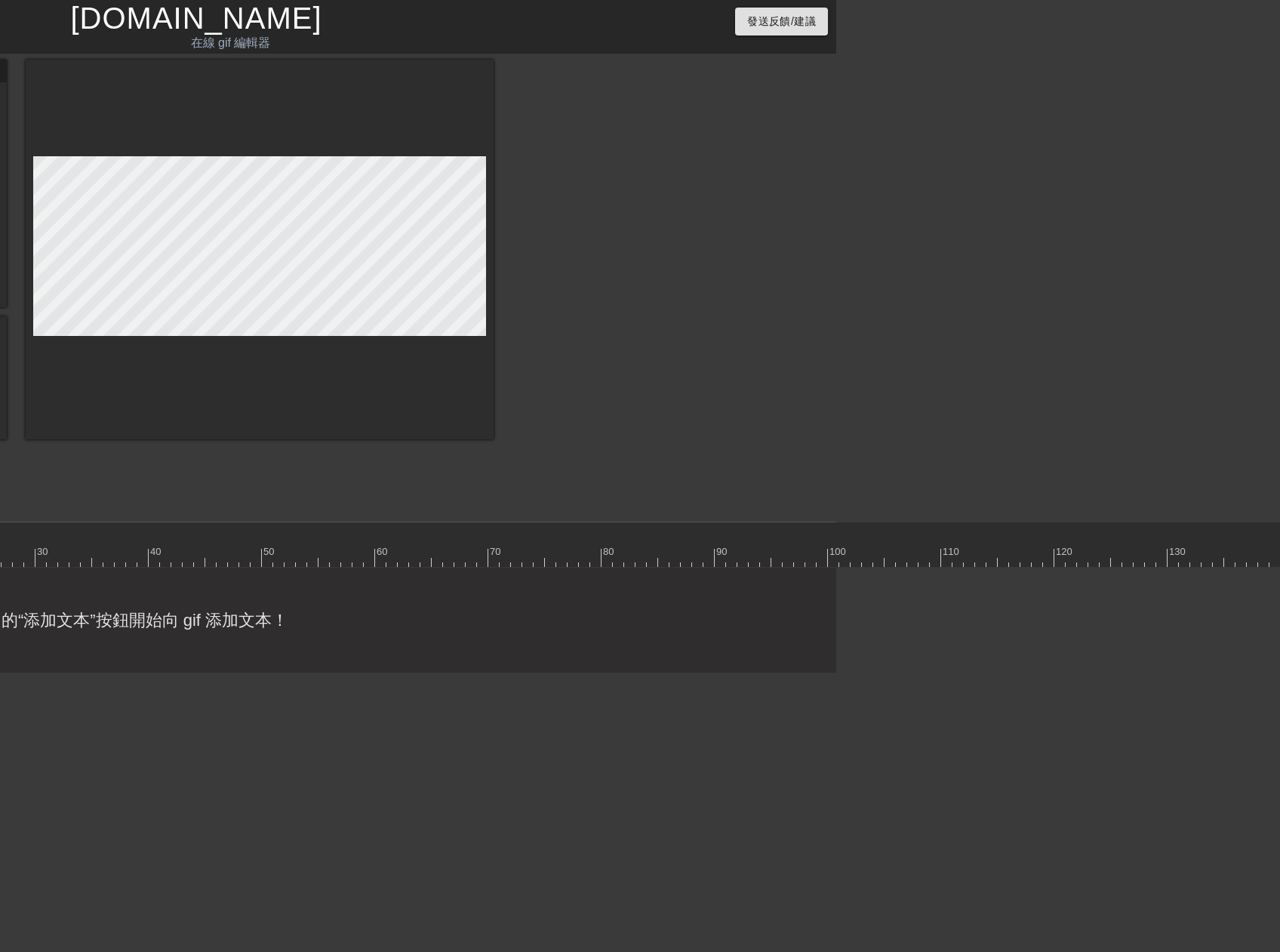
scroll to position [0, 578]
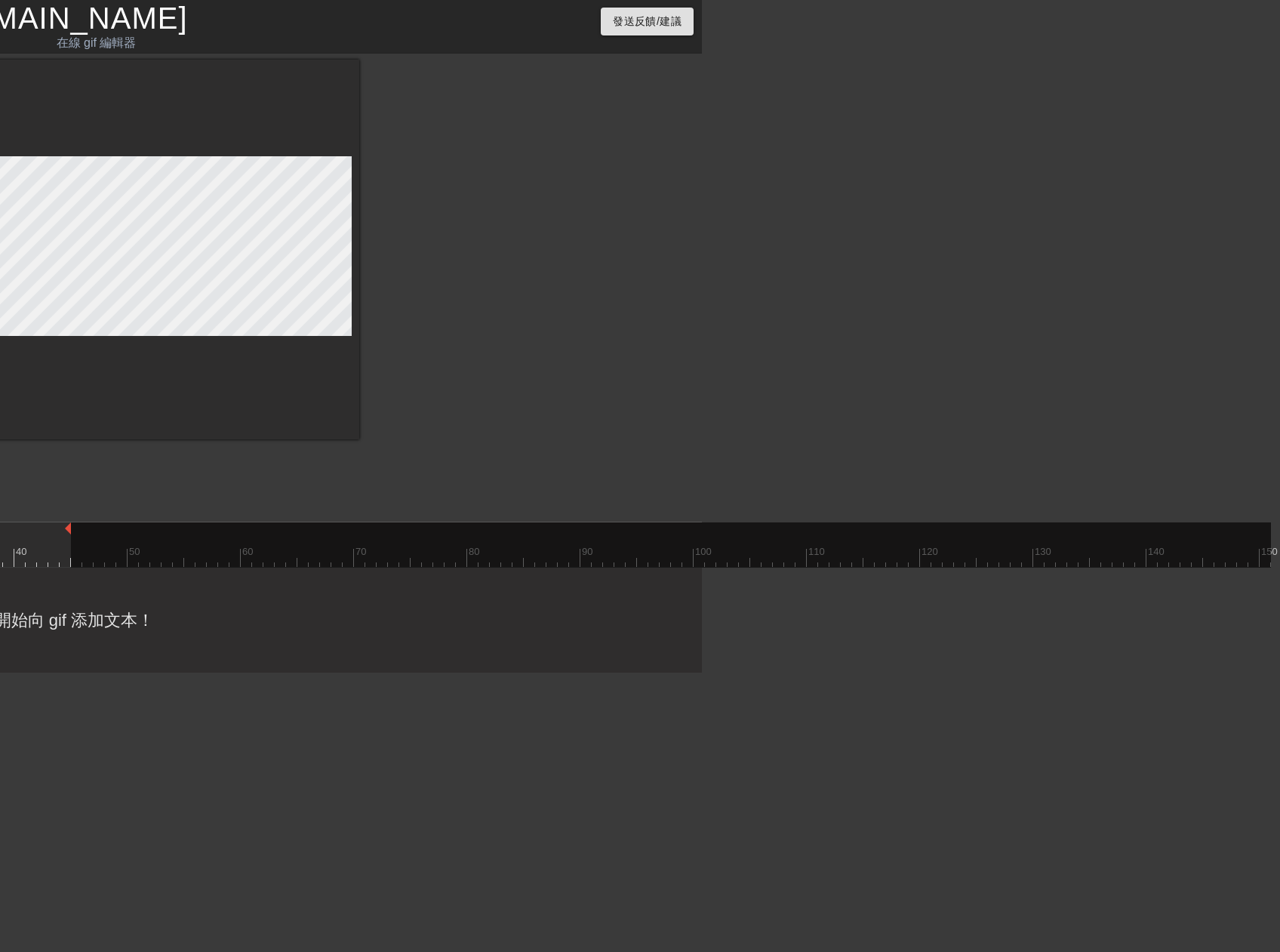
drag, startPoint x: 1270, startPoint y: 531, endPoint x: 67, endPoint y: 561, distance: 1203.4
click at [67, 561] on div "10 20 30 40 50 60 70 80 90 100 110 120 130 140 150" at bounding box center [421, 544] width 1698 height 44
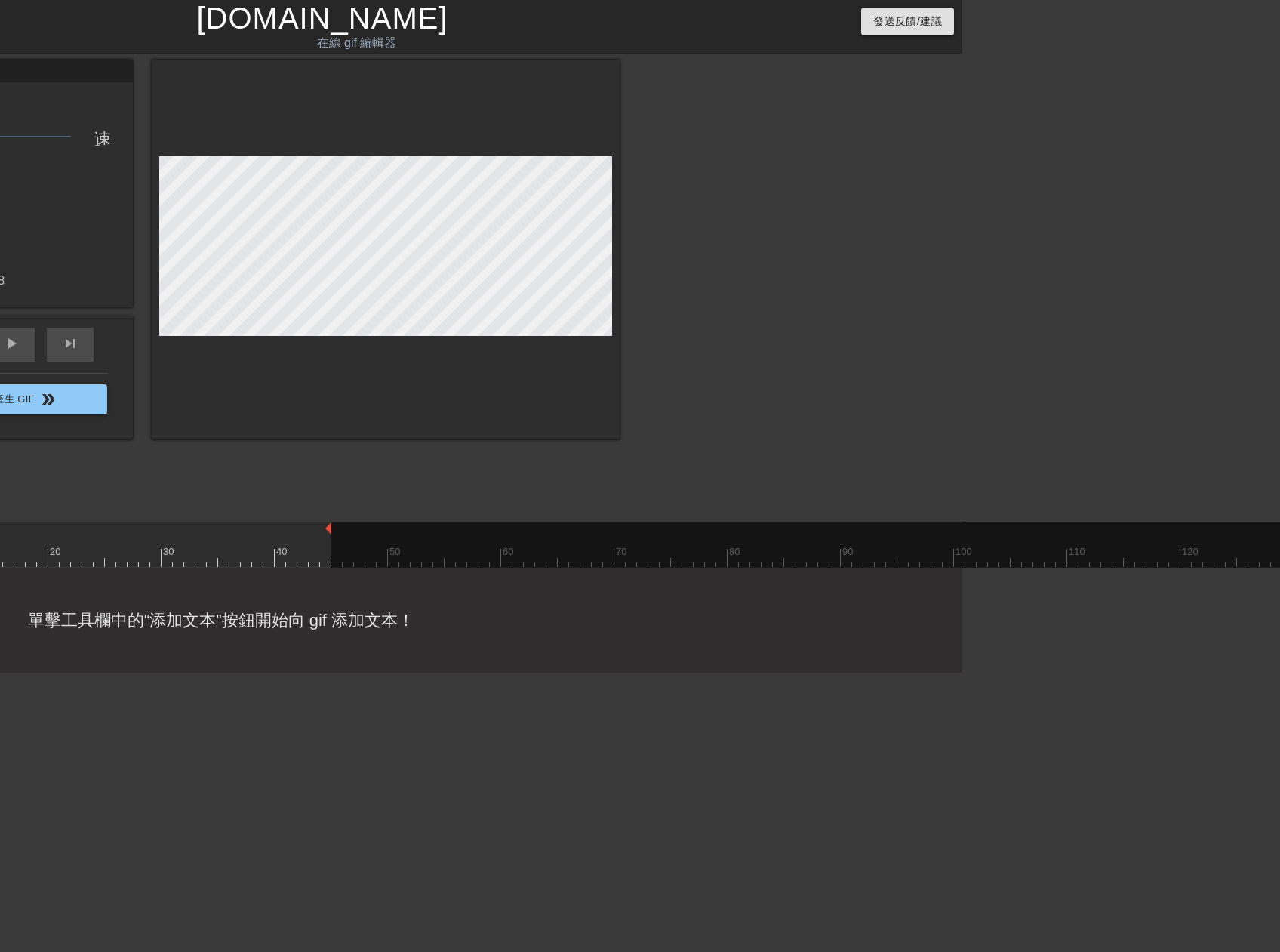
scroll to position [0, 0]
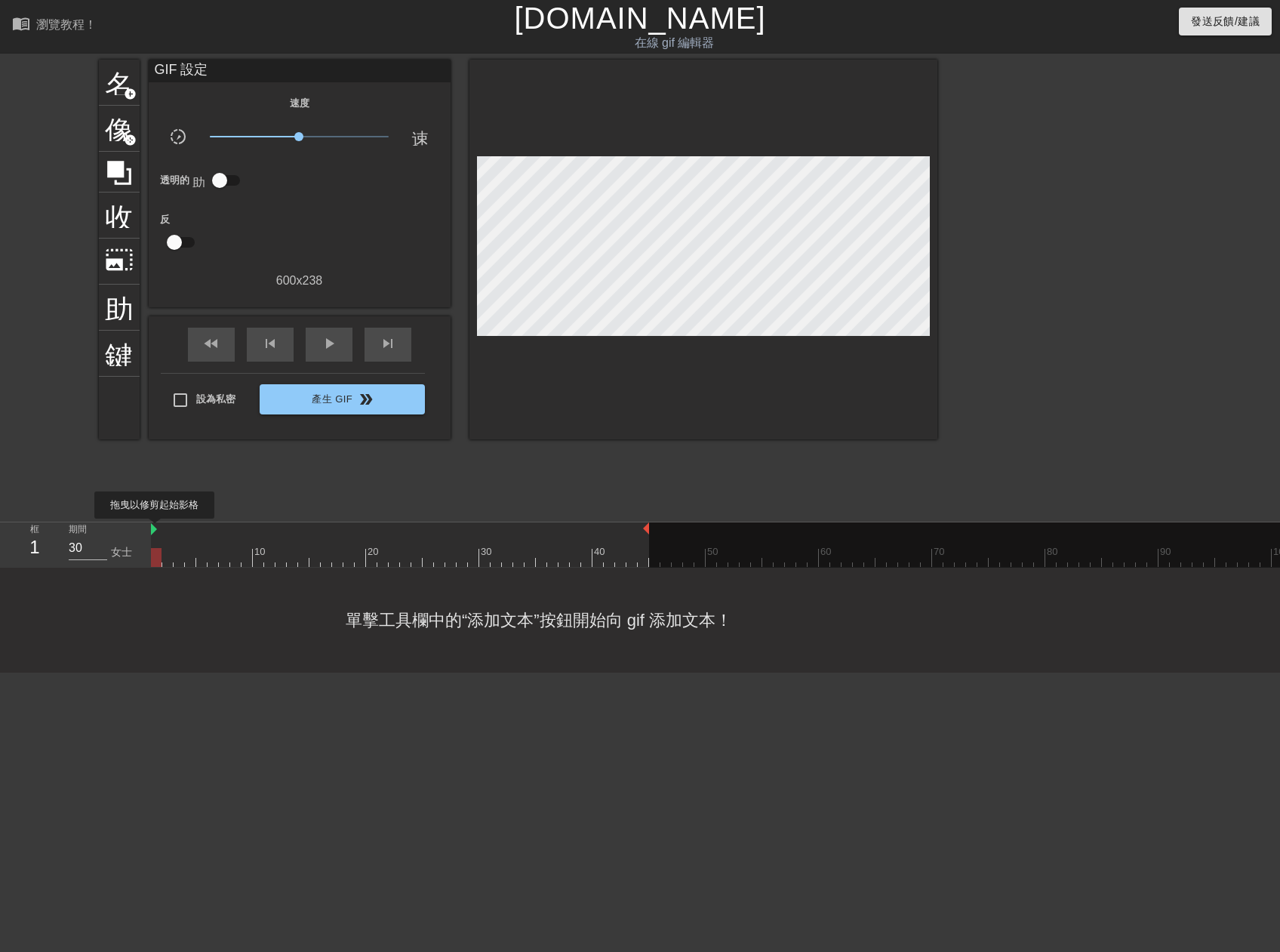
click at [156, 529] on img at bounding box center [153, 529] width 6 height 12
click at [318, 343] on div "play_arrow" at bounding box center [329, 344] width 47 height 34
click at [320, 343] on span "頓" at bounding box center [329, 344] width 18 height 18
drag, startPoint x: 184, startPoint y: 547, endPoint x: 681, endPoint y: 338, distance: 539.2
click at [134, 556] on div "框 1 期間 30 女士 10 20 30 40 50 60 70 80 90 100 110 120 130 140 150" at bounding box center [640, 544] width 1280 height 45
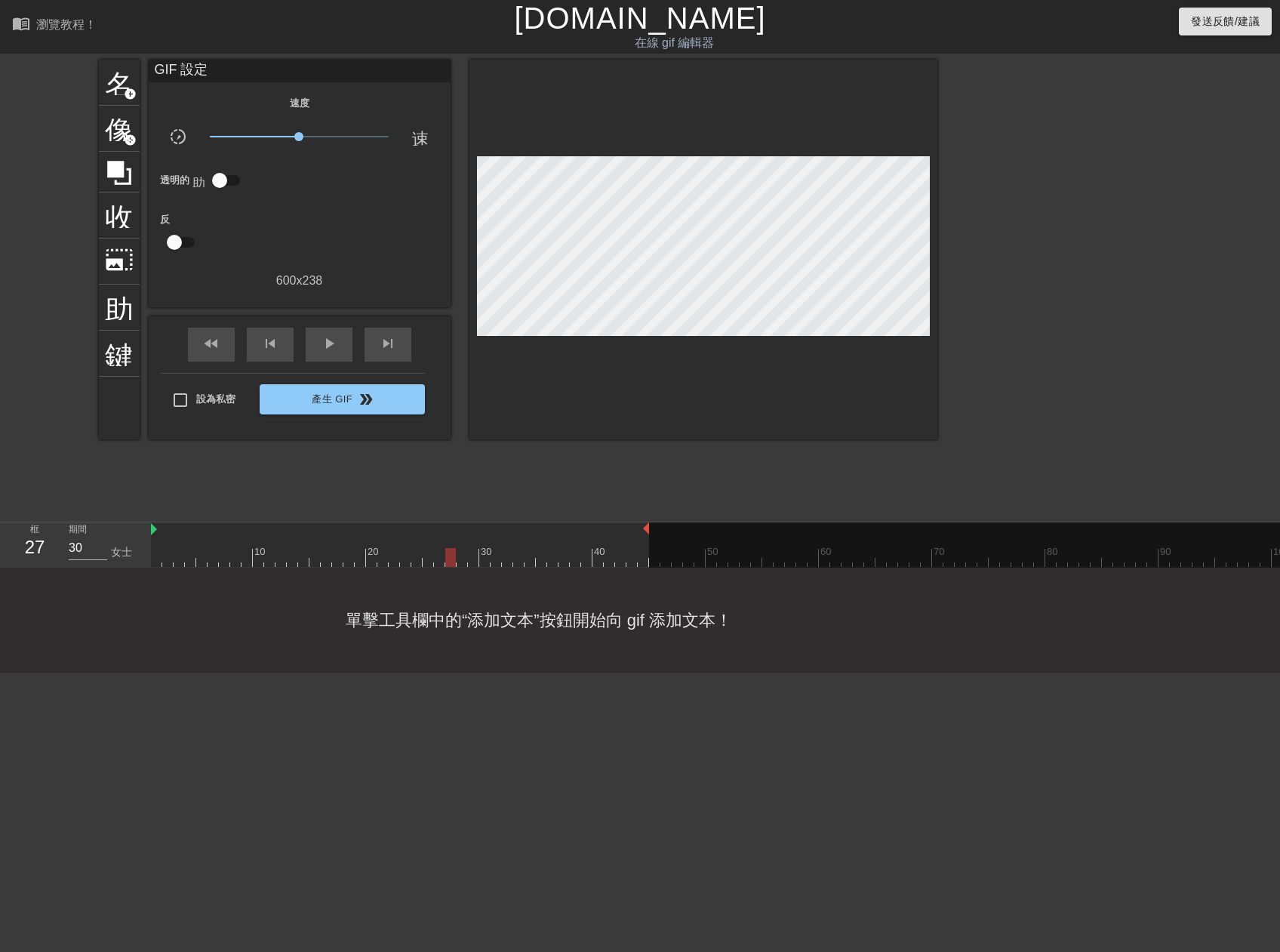
drag, startPoint x: 157, startPoint y: 555, endPoint x: 446, endPoint y: 548, distance: 289.1
click at [446, 548] on div at bounding box center [450, 557] width 11 height 19
drag, startPoint x: 648, startPoint y: 534, endPoint x: 452, endPoint y: 540, distance: 196.1
click at [452, 540] on div "10 20 30 40 50 60 70 80 90 100 110 120 130 140 150" at bounding box center [1000, 544] width 1698 height 44
click at [320, 355] on div "play_arrow" at bounding box center [329, 344] width 47 height 34
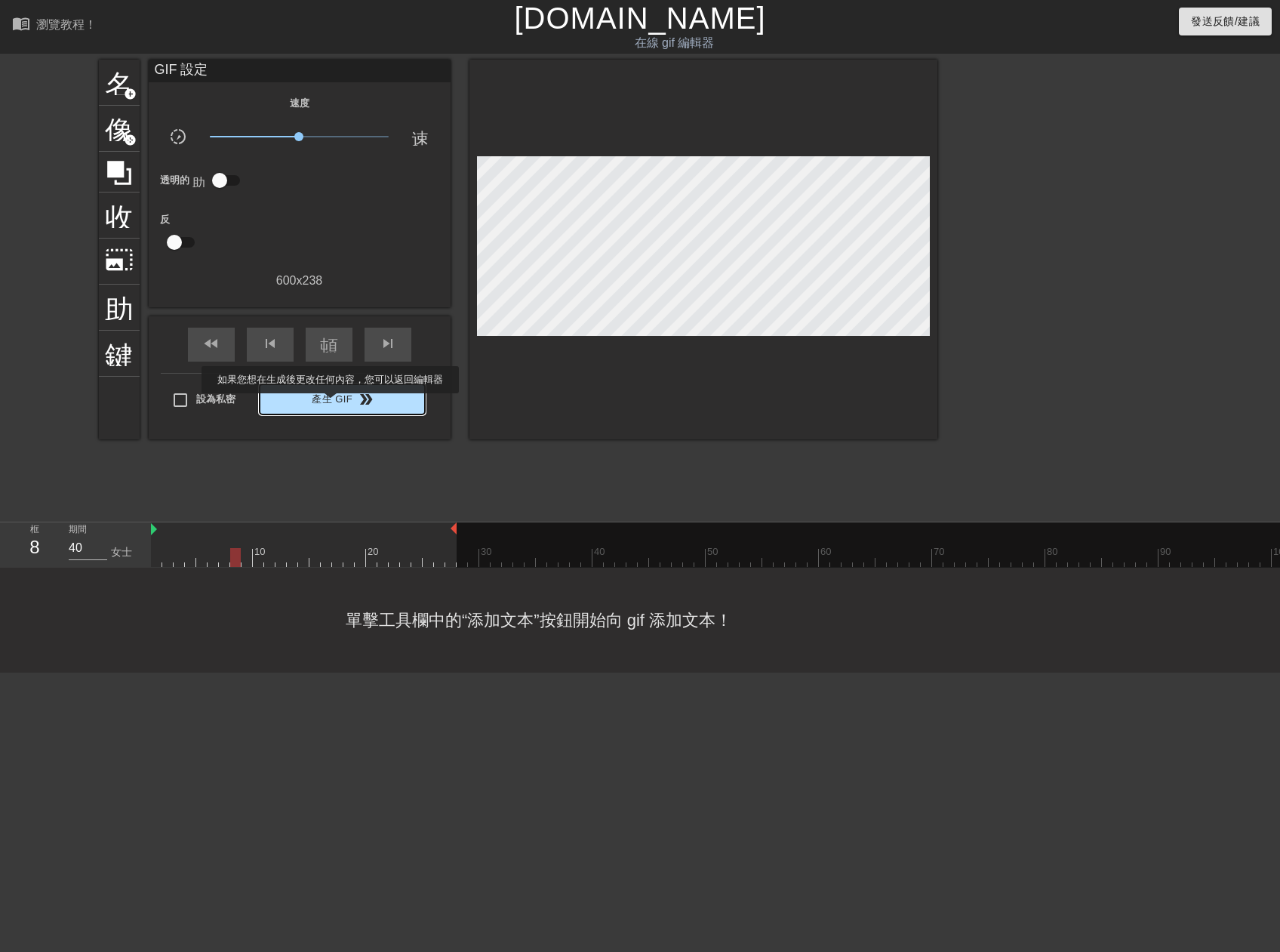
type input "30"
click at [330, 403] on font "產生 GIF" at bounding box center [332, 399] width 41 height 17
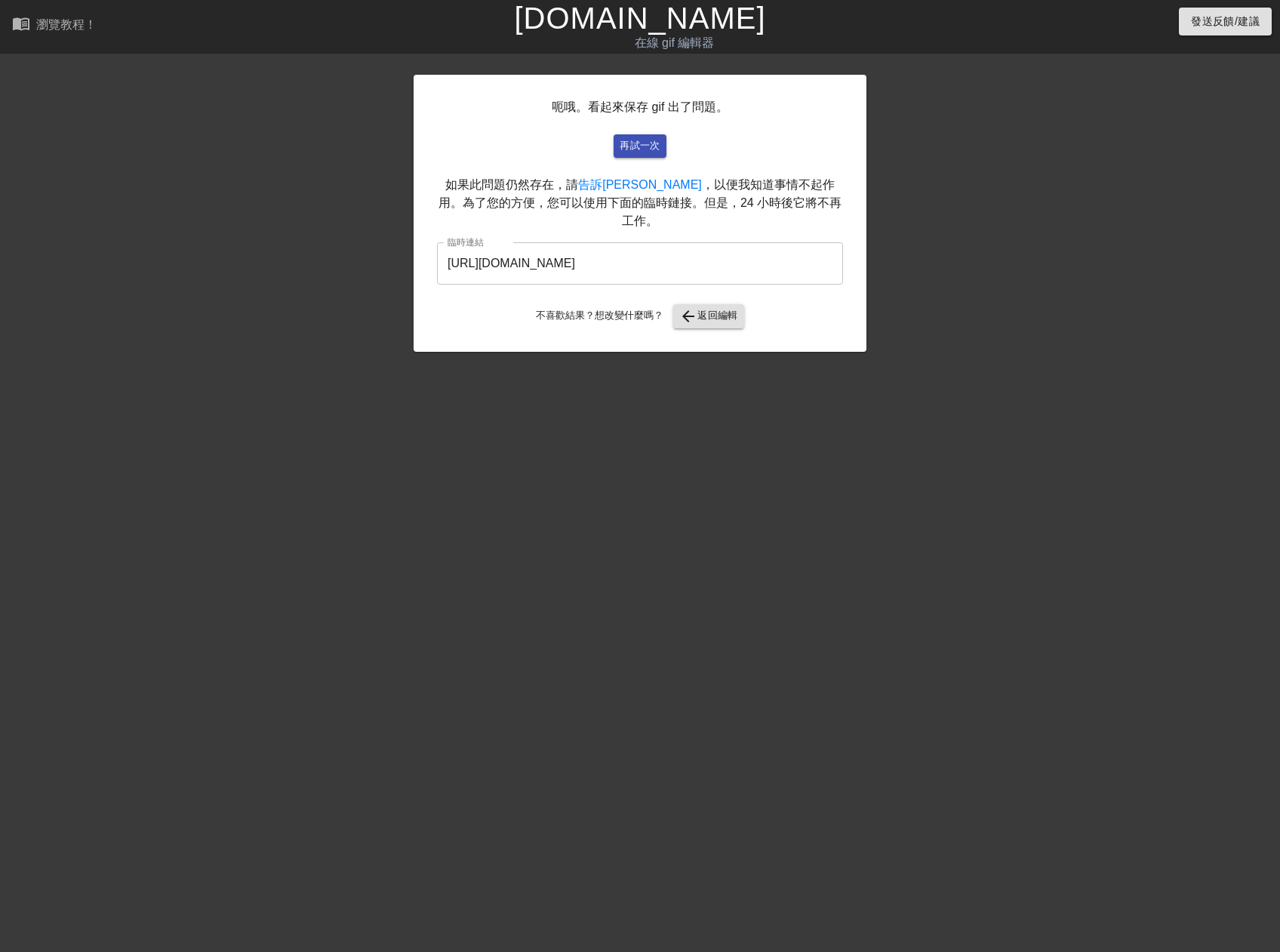
click at [618, 248] on input "[URL][DOMAIN_NAME]" at bounding box center [640, 263] width 406 height 43
click at [680, 254] on input "[URL][DOMAIN_NAME]" at bounding box center [640, 263] width 406 height 43
